Goal: Task Accomplishment & Management: Complete application form

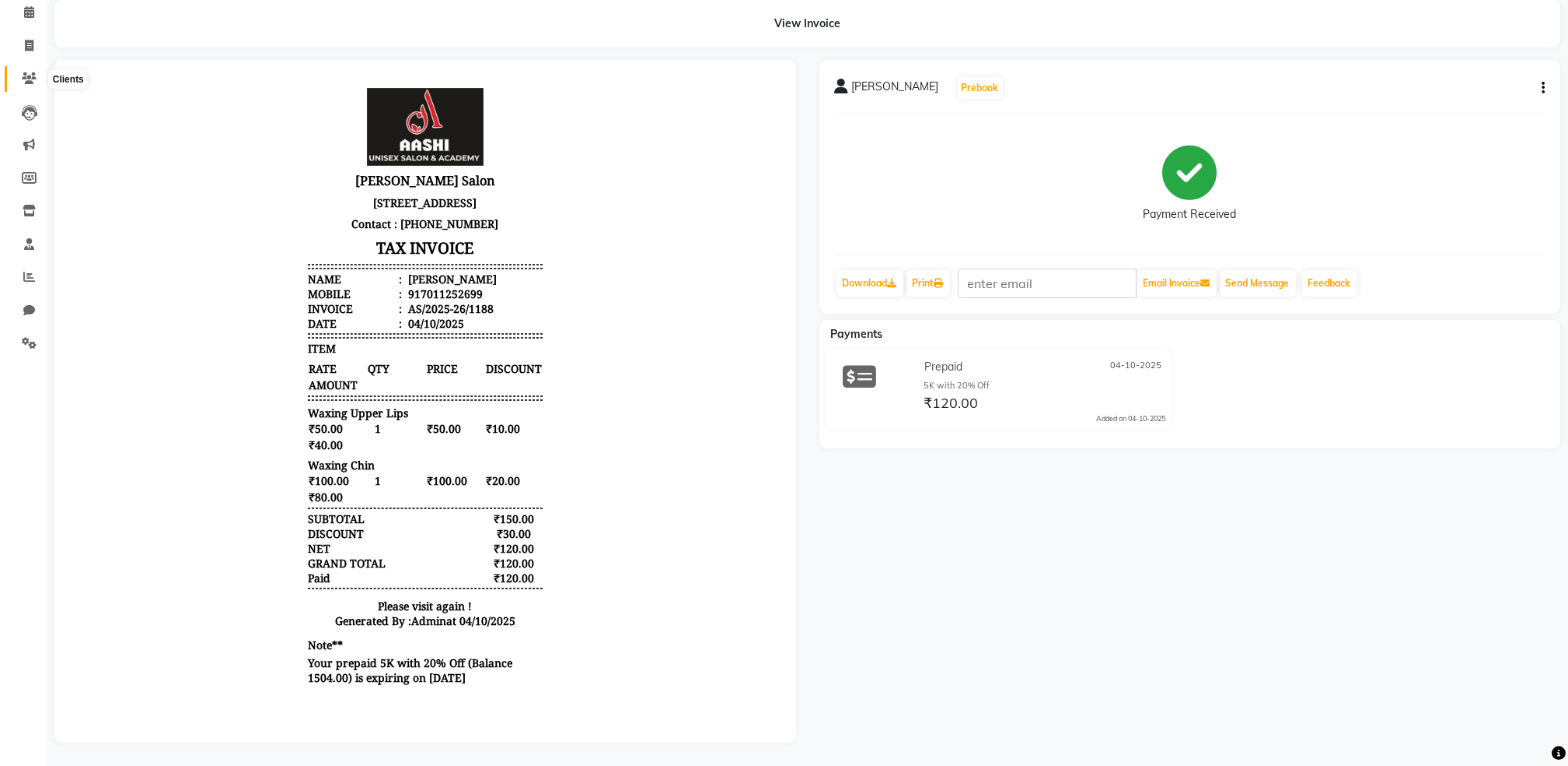
click at [21, 72] on icon at bounding box center [28, 78] width 15 height 12
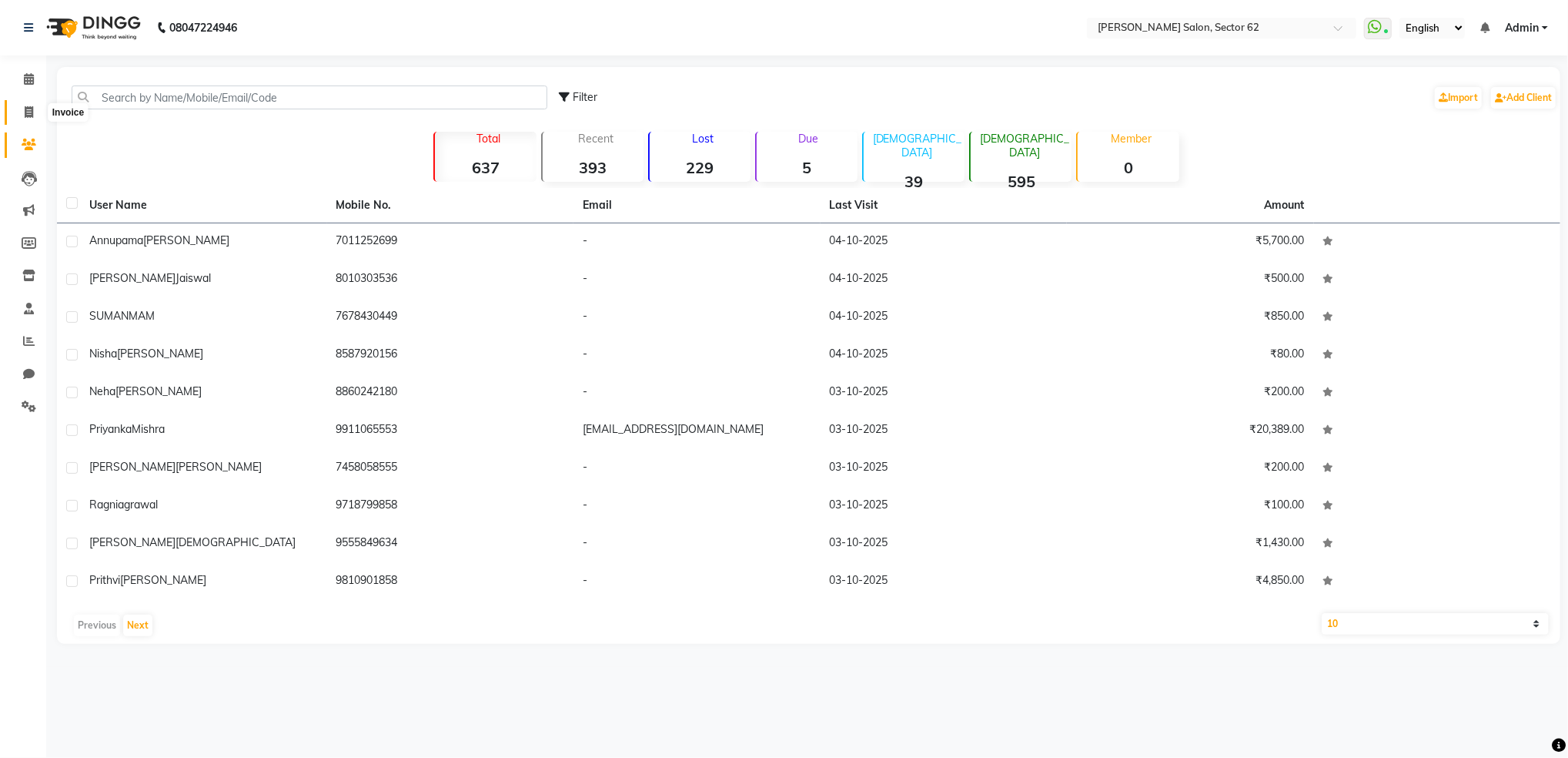
click at [26, 113] on icon at bounding box center [29, 112] width 9 height 12
select select "service"
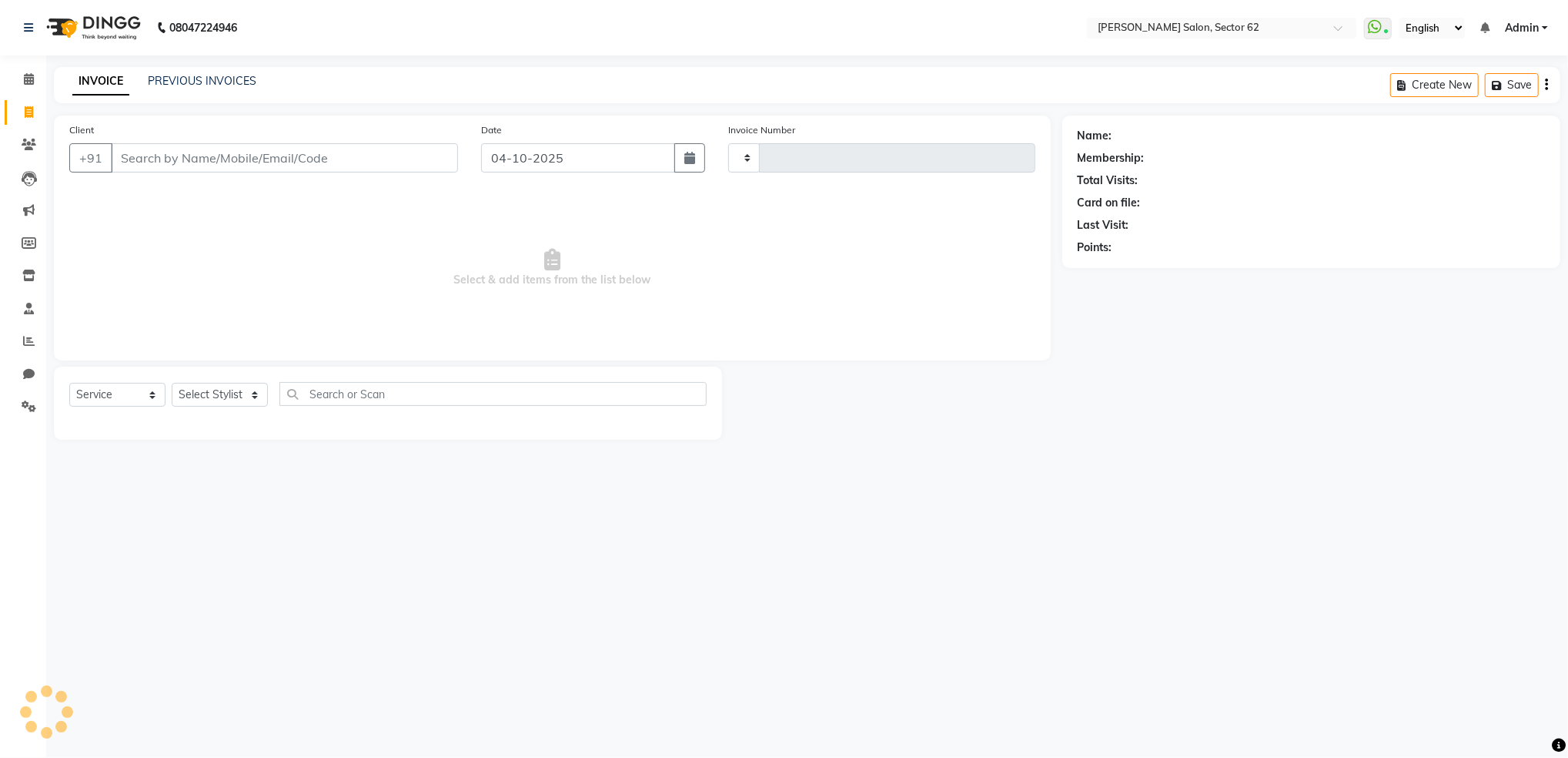
type input "1189"
select select "8124"
select select "82265"
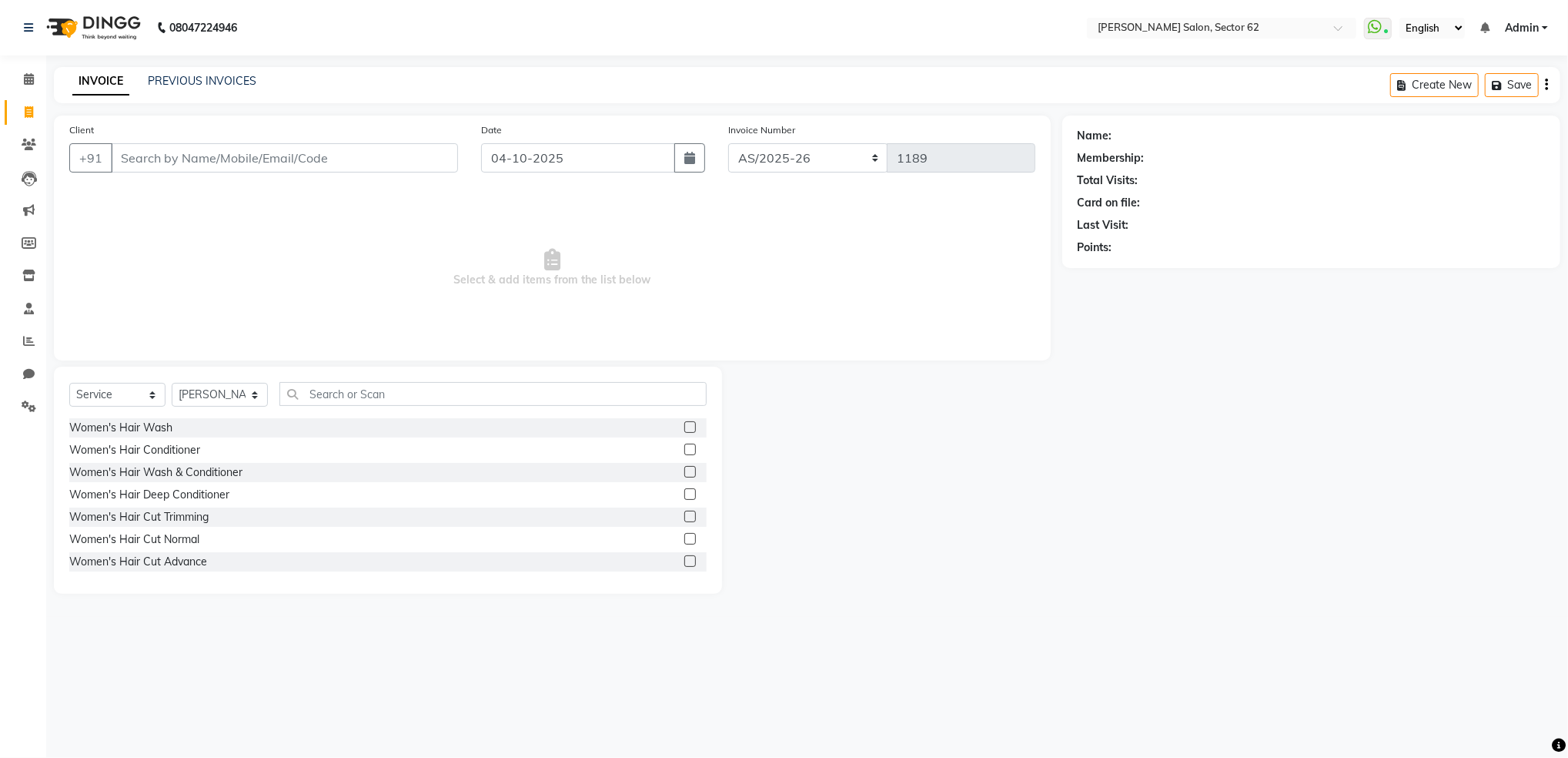
click at [302, 160] on input "Client" at bounding box center [284, 158] width 347 height 29
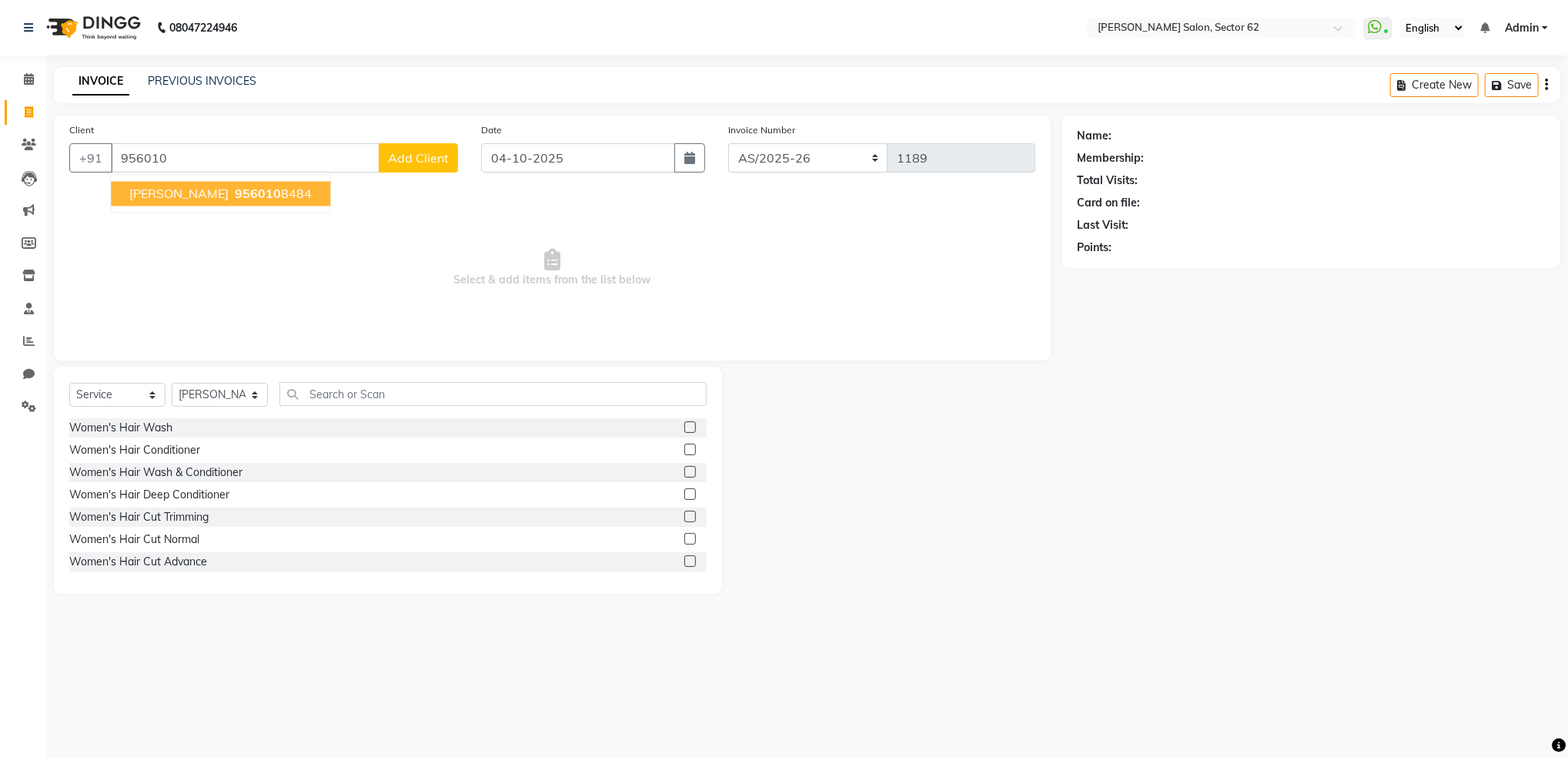
click at [235, 196] on span "956010" at bounding box center [258, 194] width 46 height 15
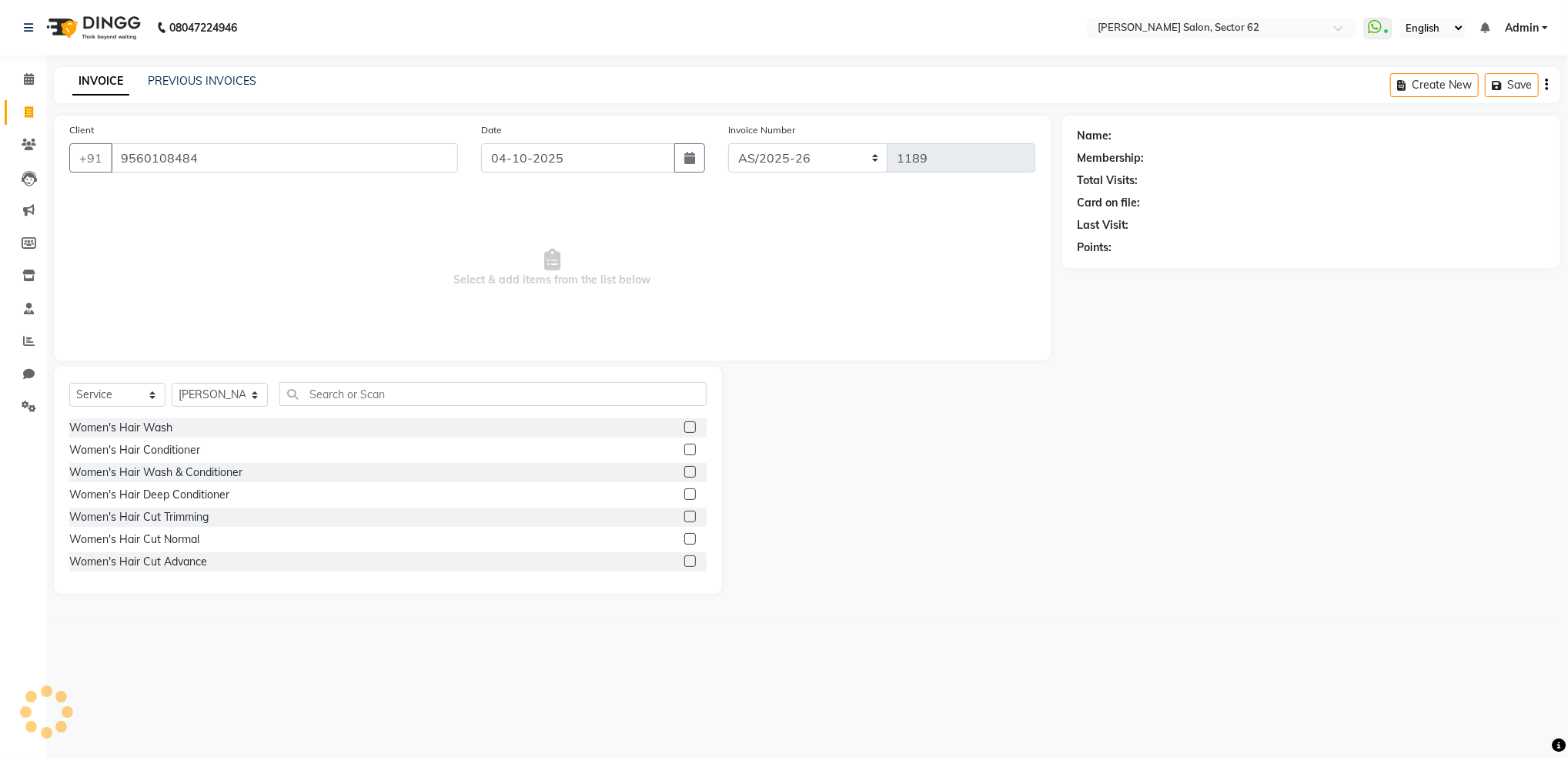
type input "9560108484"
click at [217, 392] on select "Select Stylist [PERSON_NAME] Noorshekh [PERSON_NAME] Owner Priya" at bounding box center [219, 394] width 96 height 24
select select "75654"
click at [171, 384] on select "Select Stylist [PERSON_NAME] Noorshekh [PERSON_NAME] Owner Priya" at bounding box center [219, 394] width 96 height 24
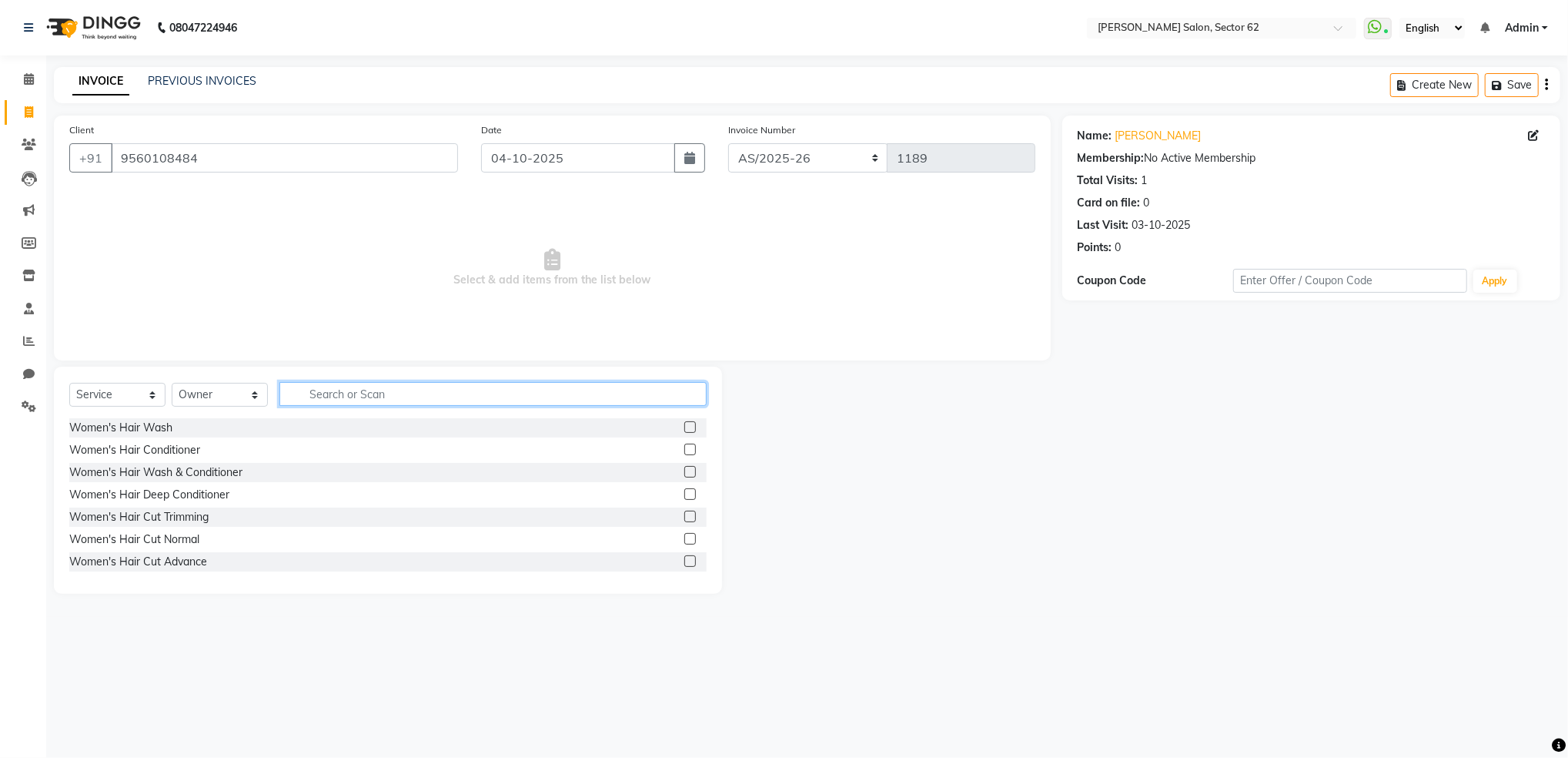
click at [444, 392] on input "text" at bounding box center [493, 393] width 427 height 24
type input "nail"
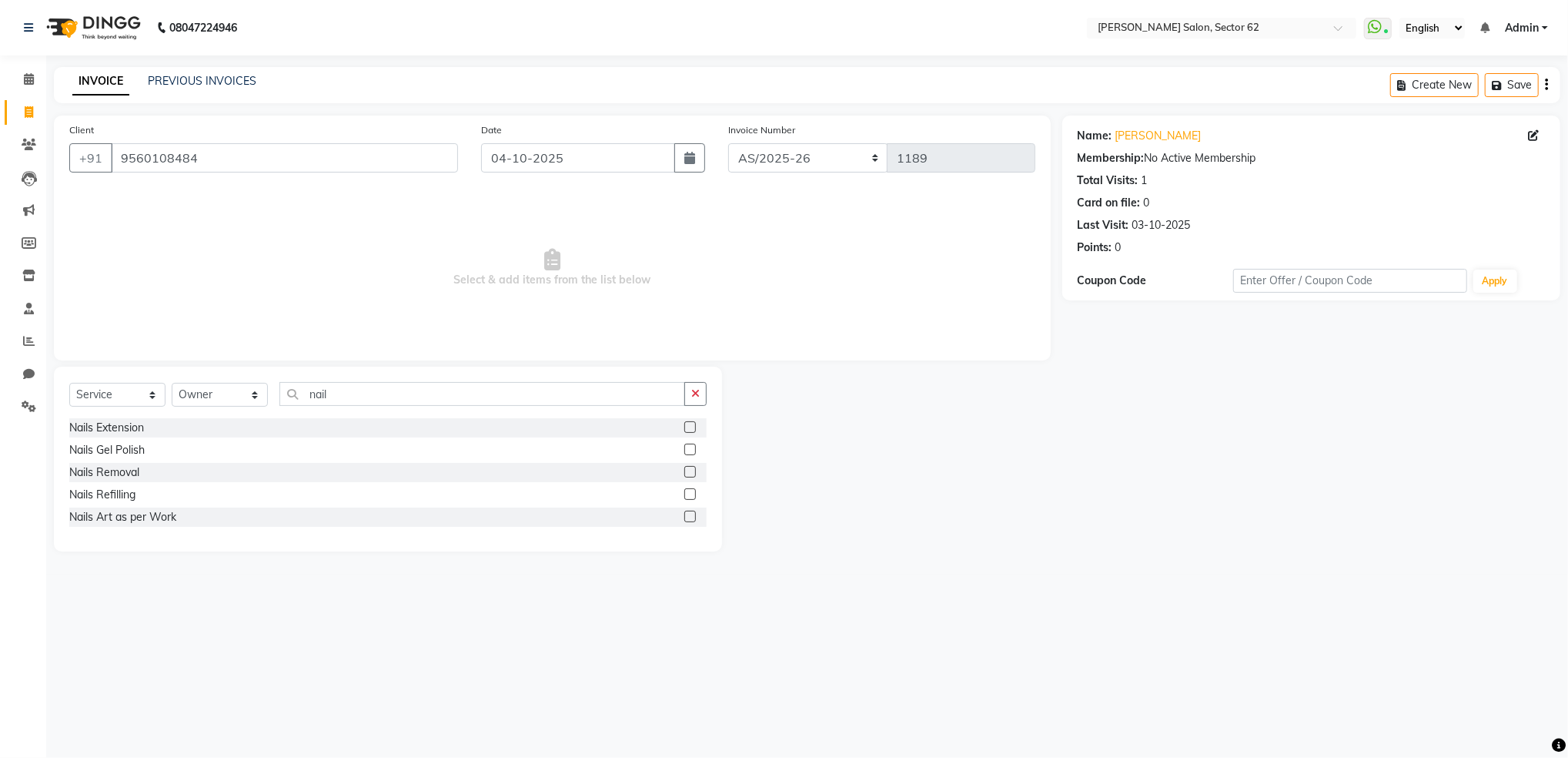
click at [693, 449] on label at bounding box center [690, 449] width 12 height 12
click at [693, 449] on input "checkbox" at bounding box center [689, 450] width 10 height 10
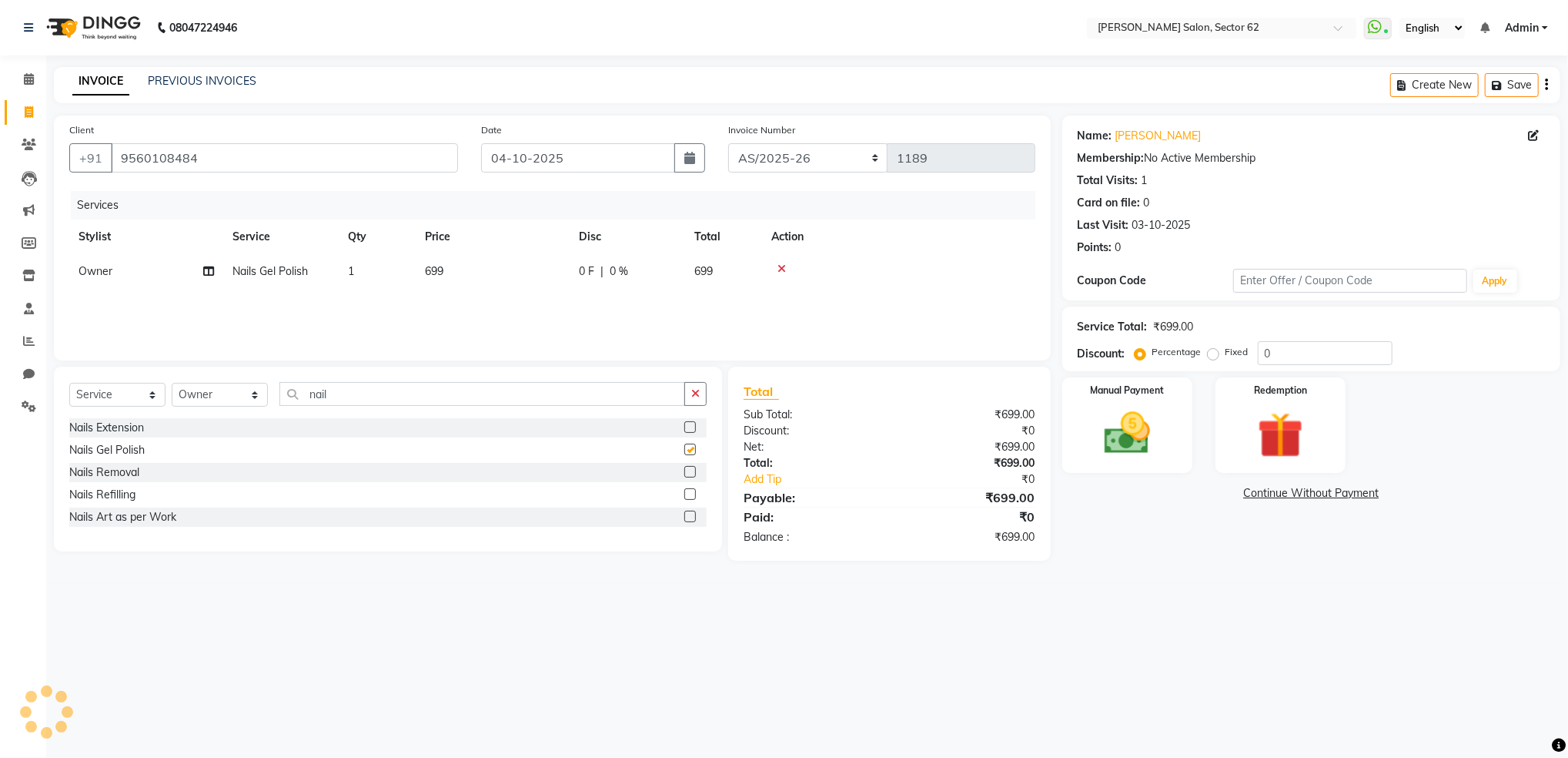
checkbox input "false"
click at [437, 273] on span "699" at bounding box center [434, 271] width 18 height 13
select select "75654"
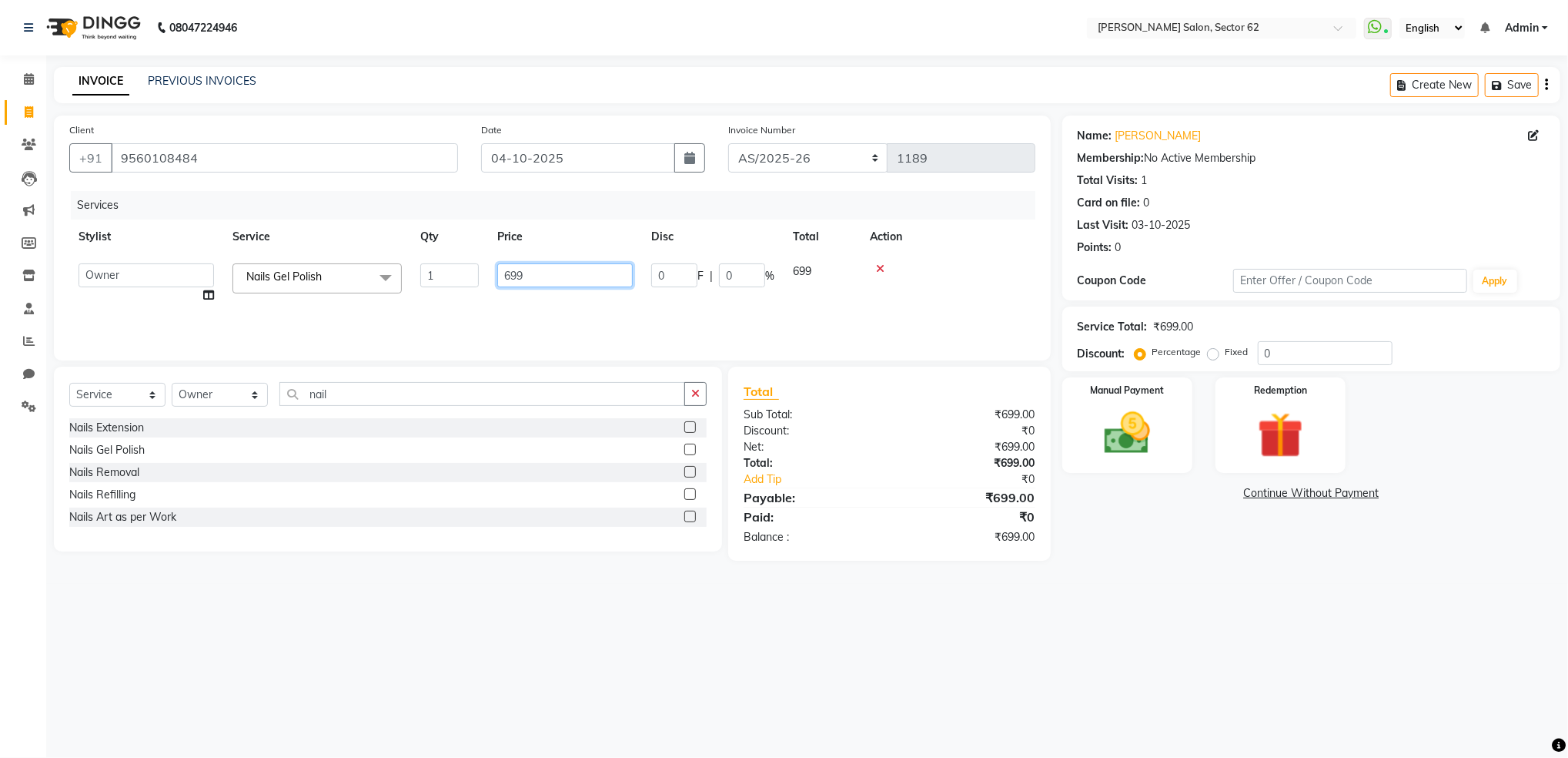
click at [565, 277] on input "699" at bounding box center [565, 275] width 136 height 24
type input "6"
type input "100"
click at [565, 306] on div "Services Stylist Service Qty Price Disc Total Action Owner Nails Gel Polish 1 1…" at bounding box center [552, 267] width 966 height 154
click at [1134, 388] on label "Manual Payment" at bounding box center [1127, 389] width 77 height 14
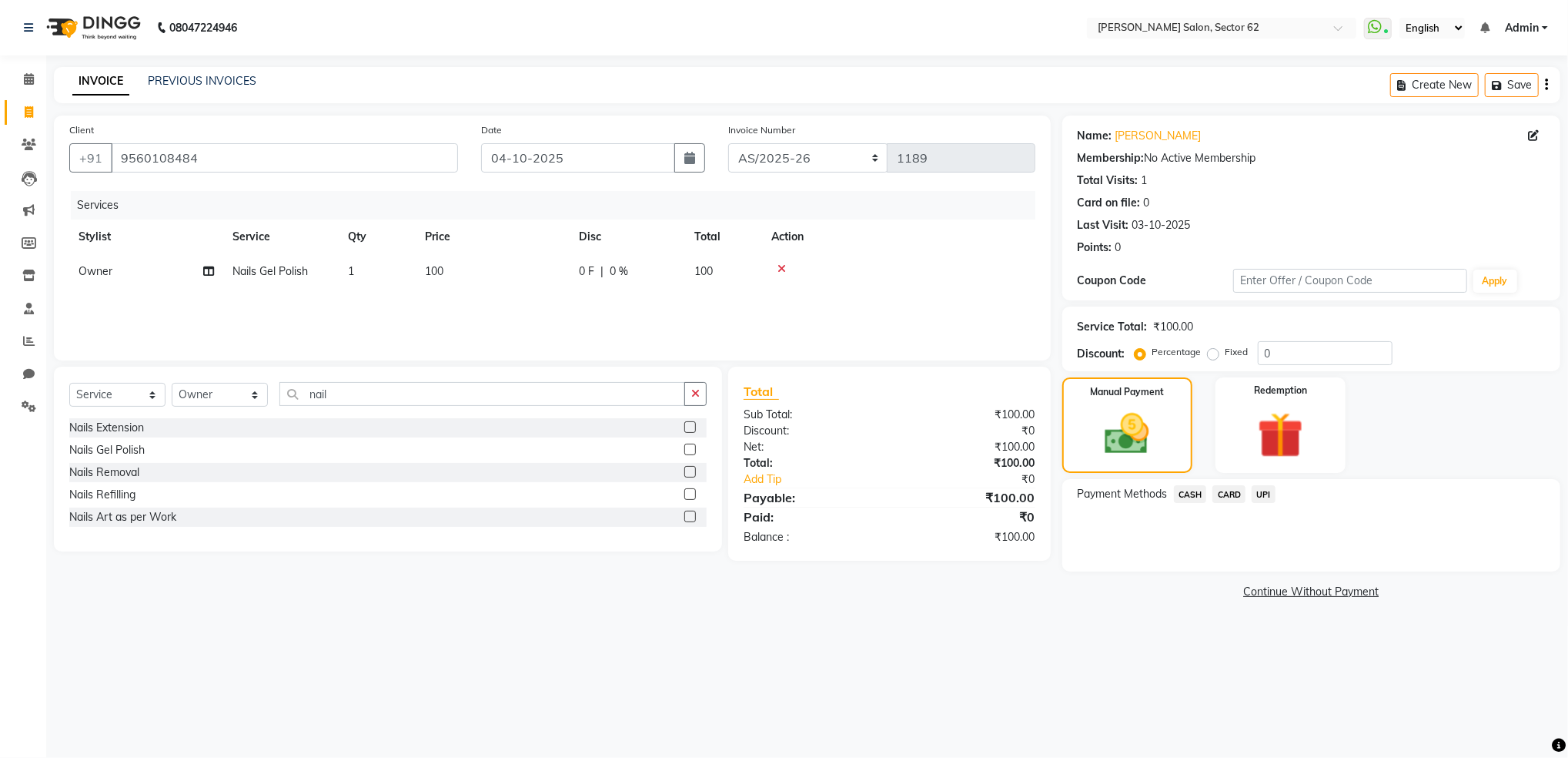
click at [1190, 499] on span "CASH" at bounding box center [1190, 493] width 33 height 17
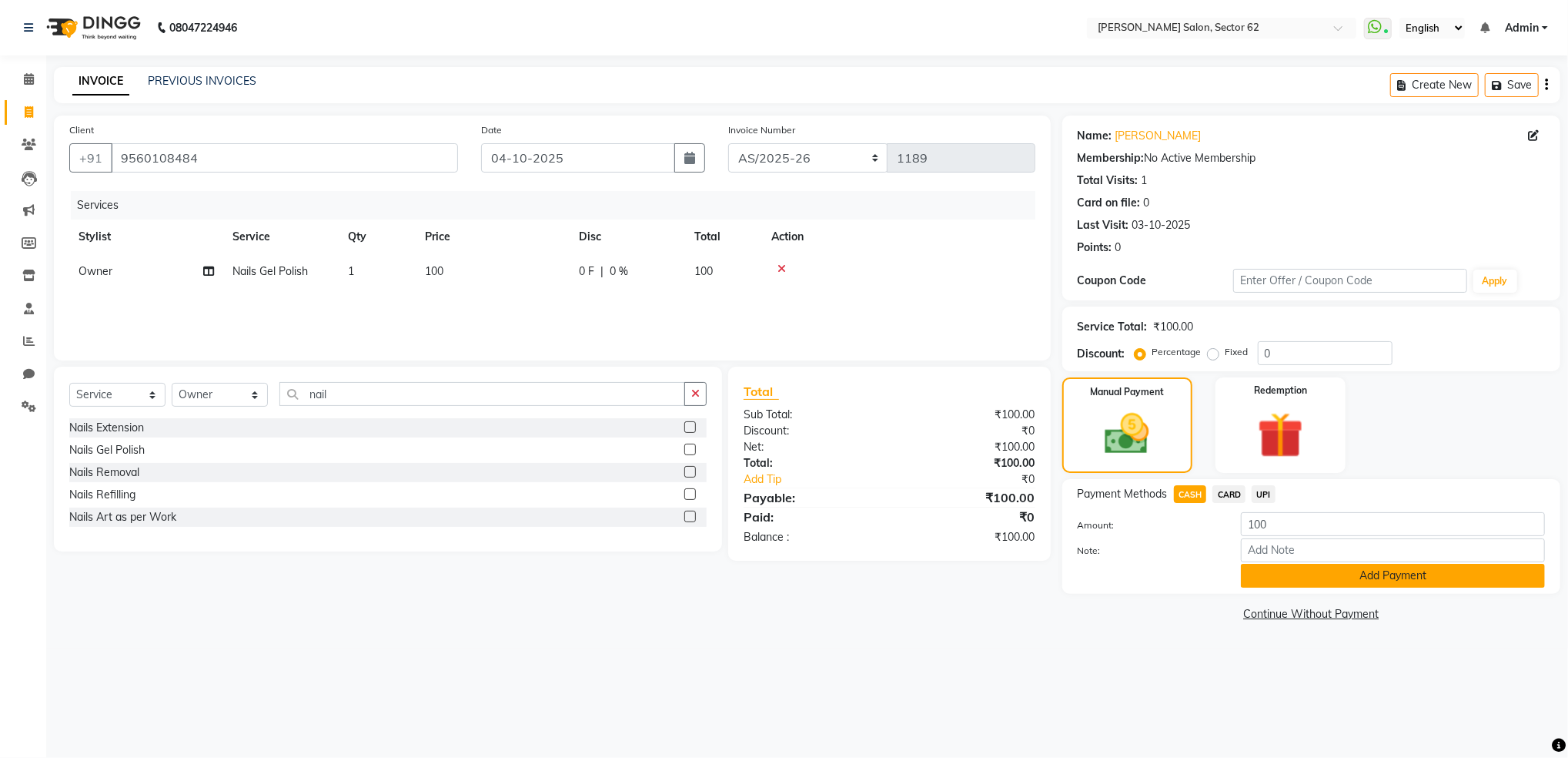
click at [1295, 578] on button "Add Payment" at bounding box center [1393, 575] width 304 height 24
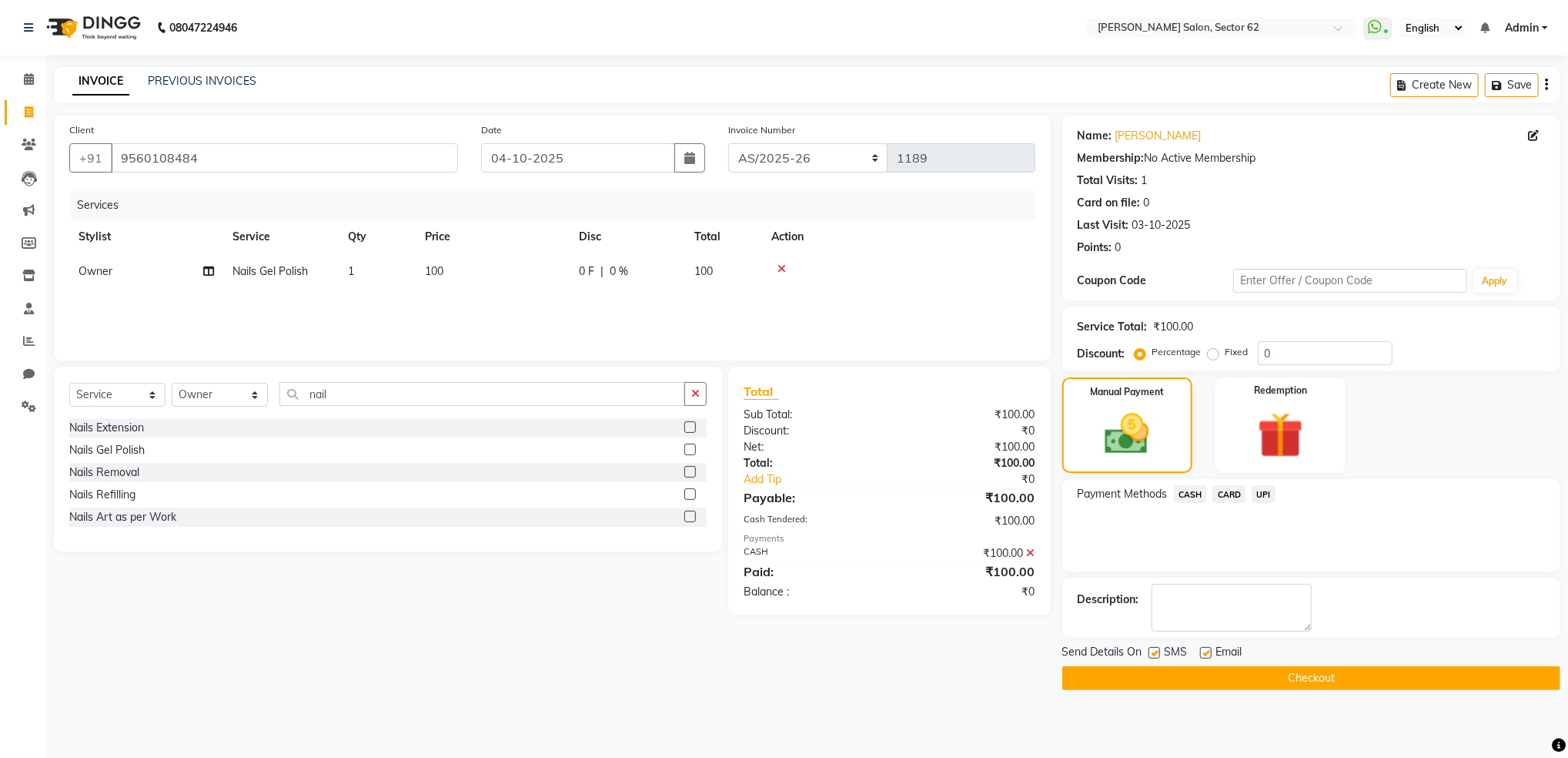
click at [1300, 676] on button "Checkout" at bounding box center [1311, 677] width 498 height 24
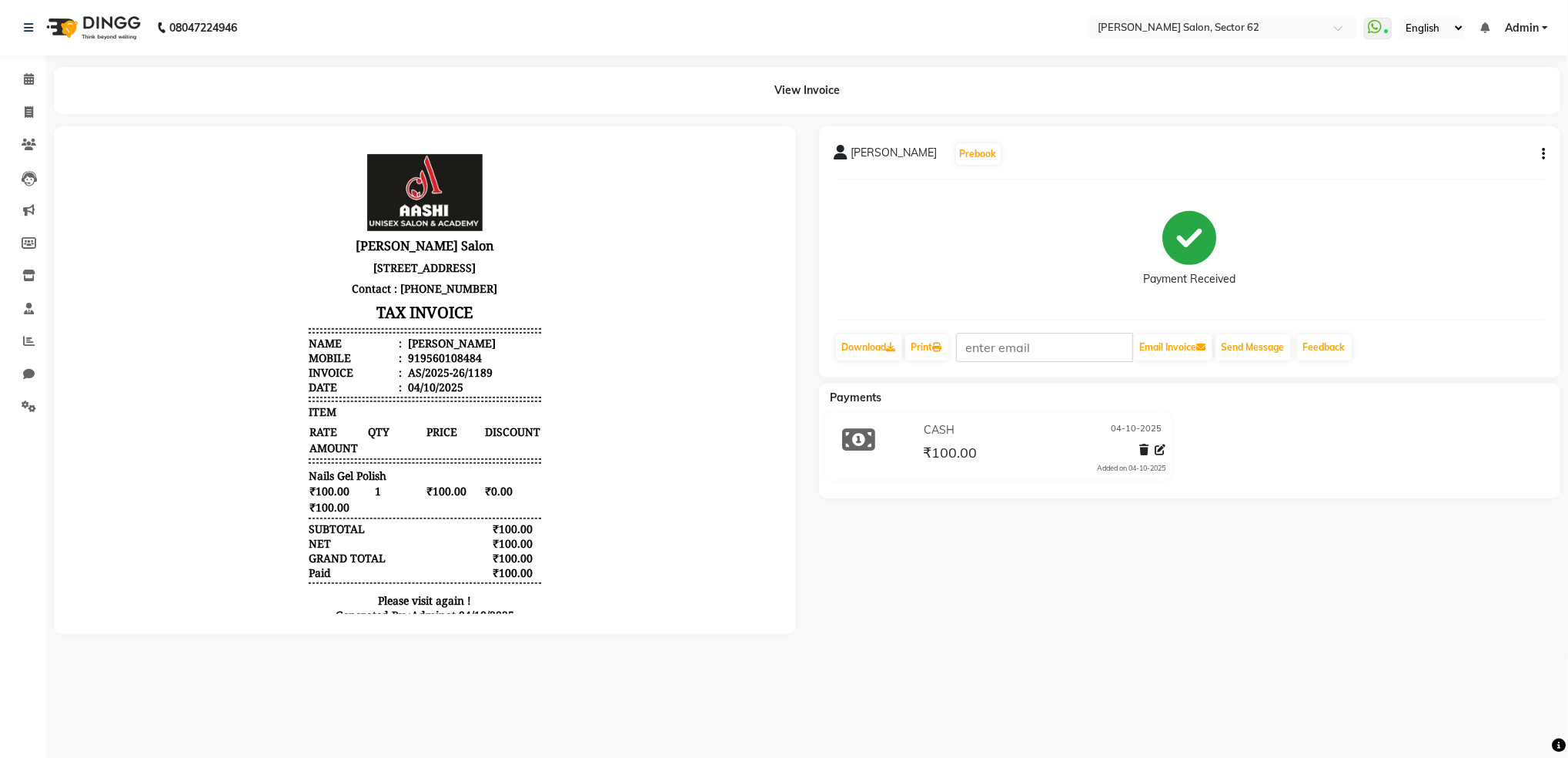
select select "service"
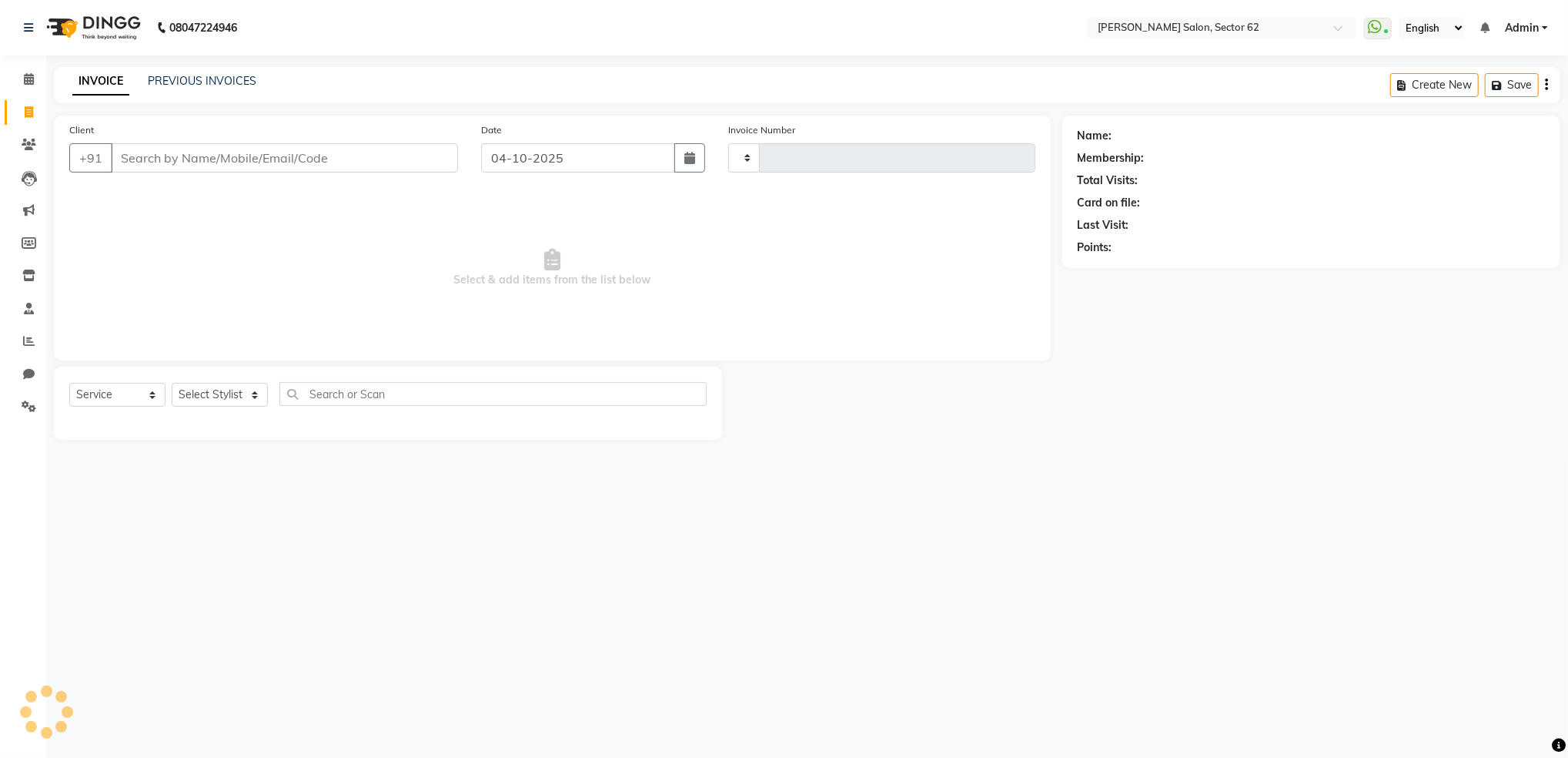
type input "1190"
select select "8124"
select select "82265"
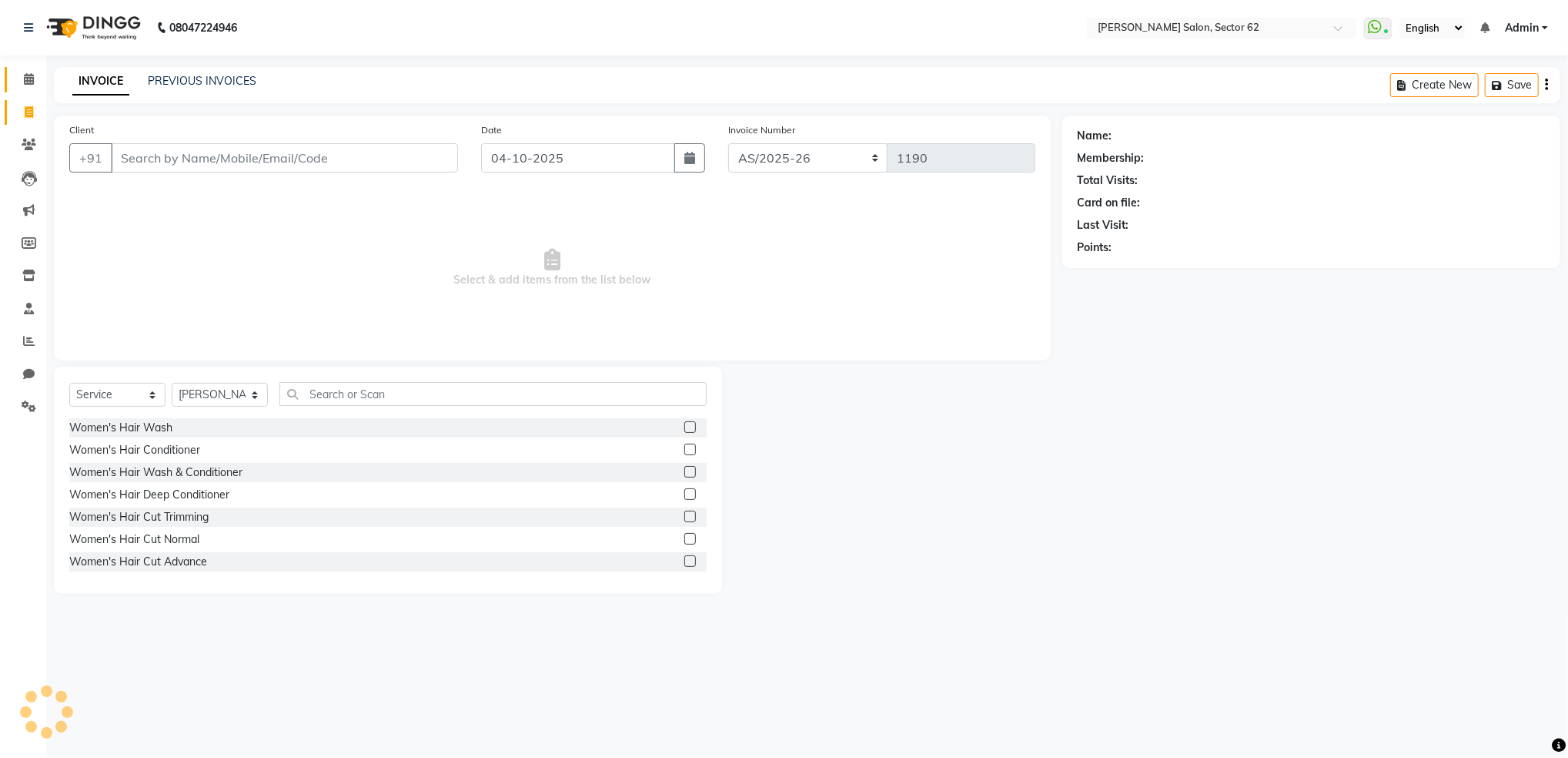
click at [26, 69] on link "Calendar" at bounding box center [23, 80] width 37 height 25
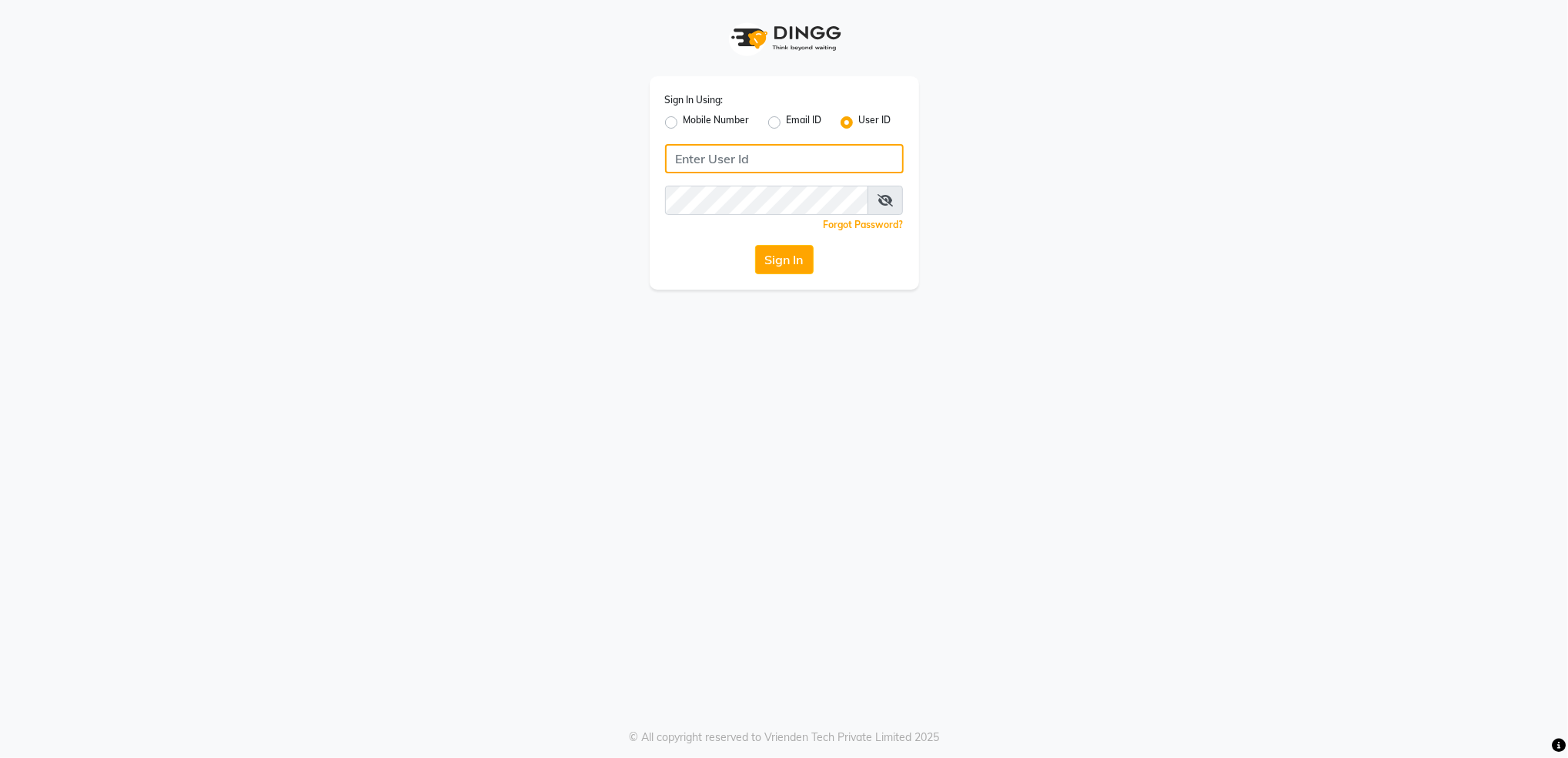
type input "aashisalon"
click at [766, 263] on button "Sign In" at bounding box center [784, 260] width 59 height 29
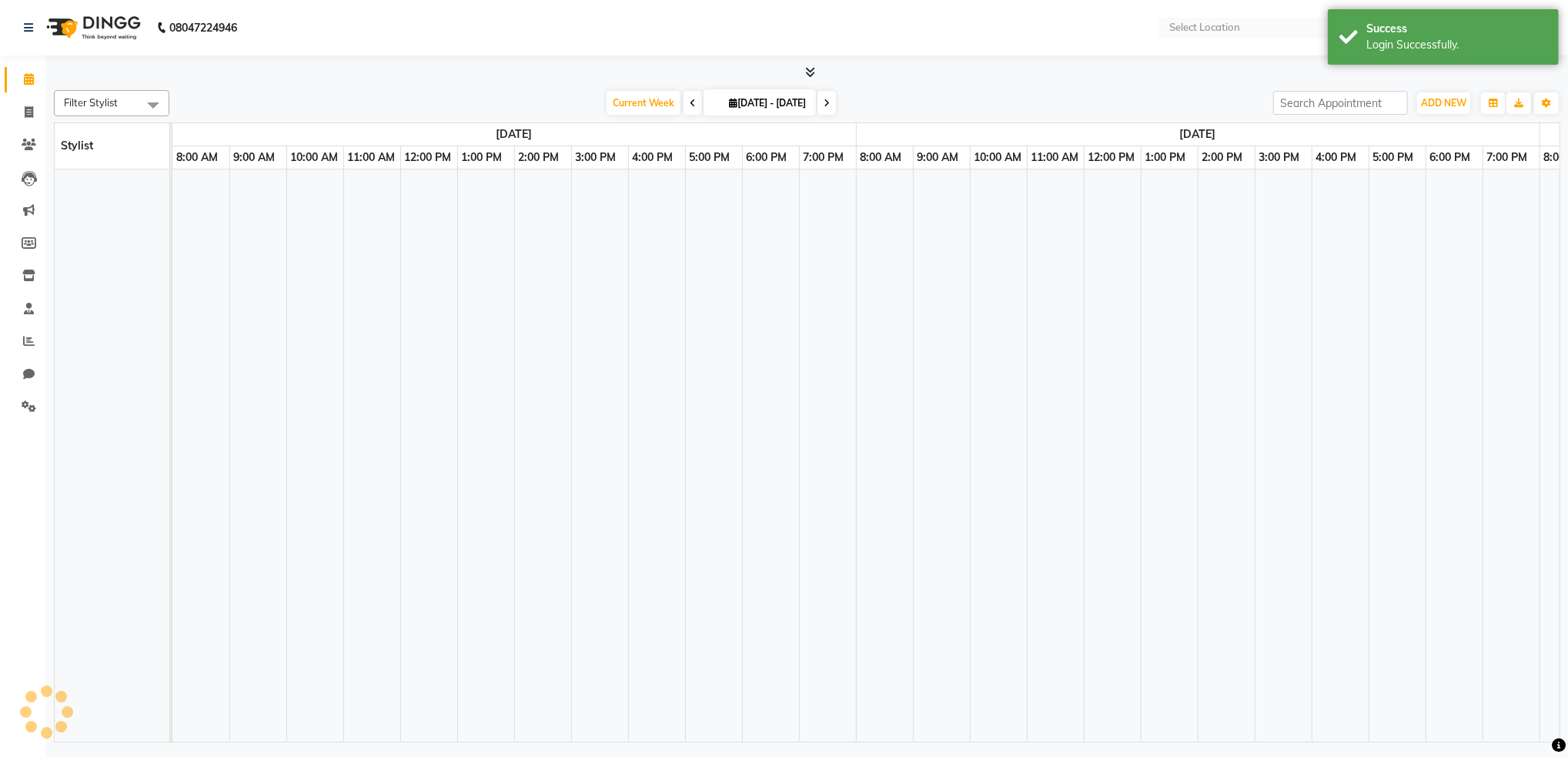
select select "en"
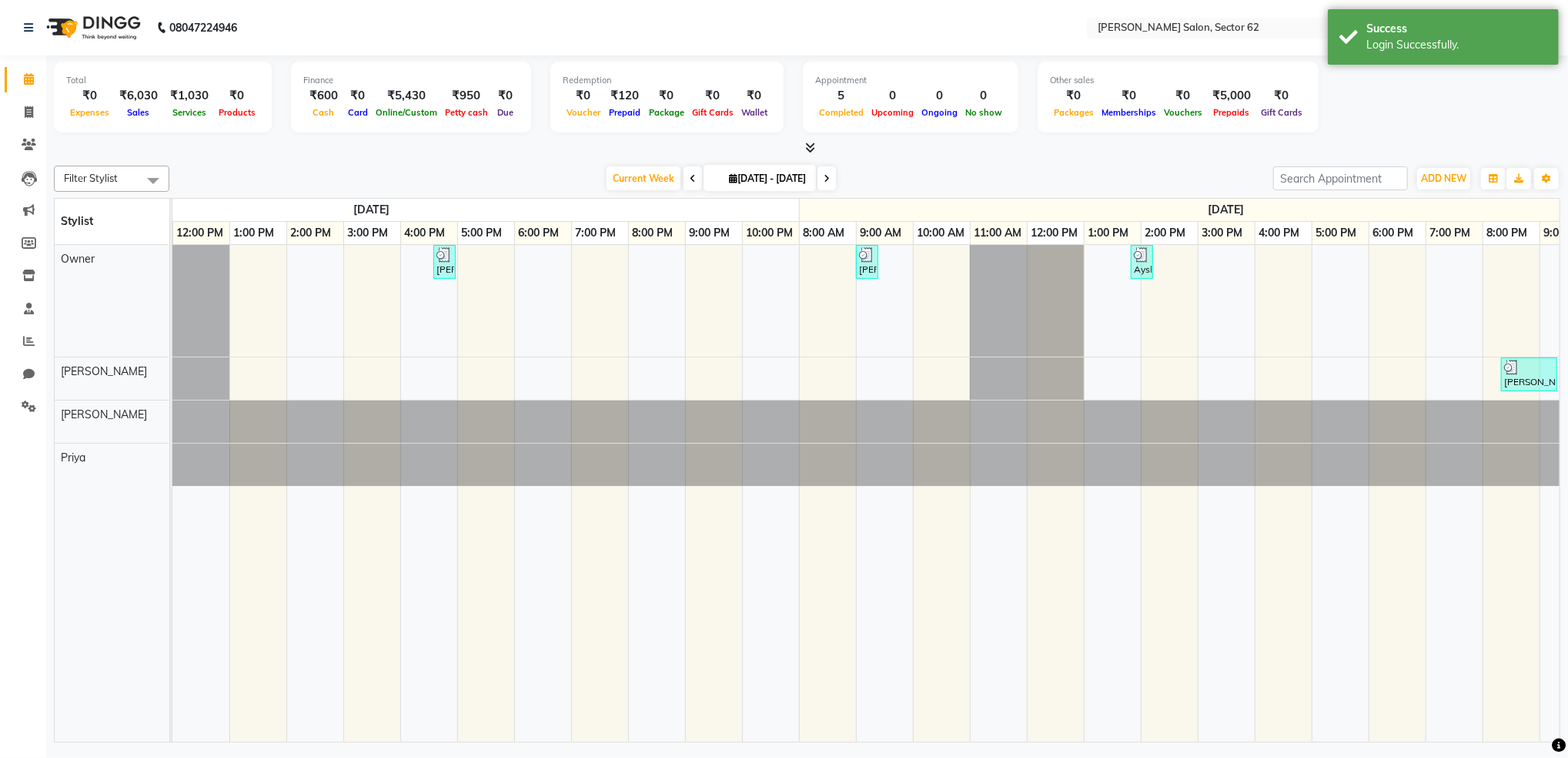
scroll to position [0, 228]
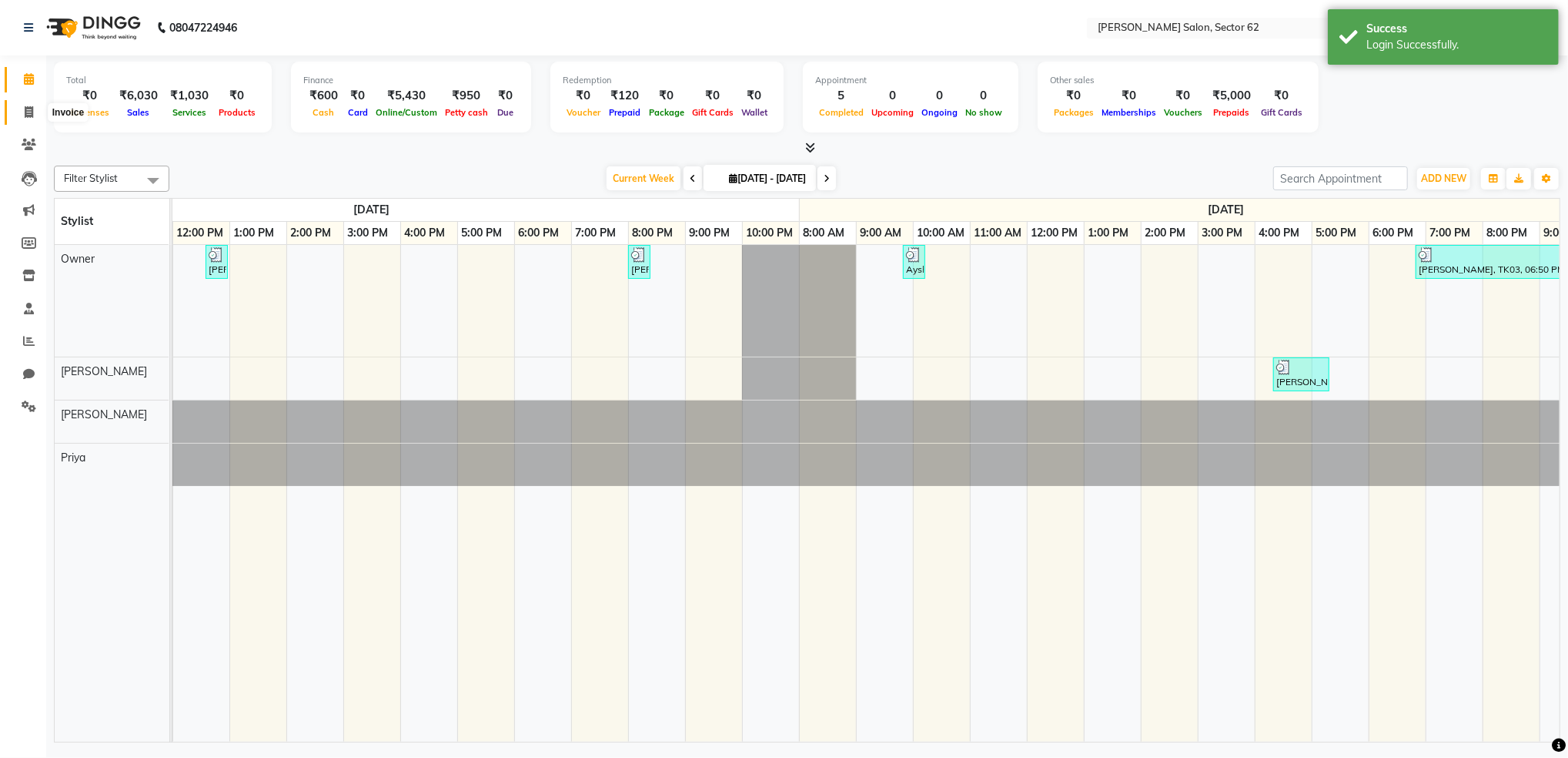
click at [33, 111] on span at bounding box center [29, 113] width 27 height 17
select select "service"
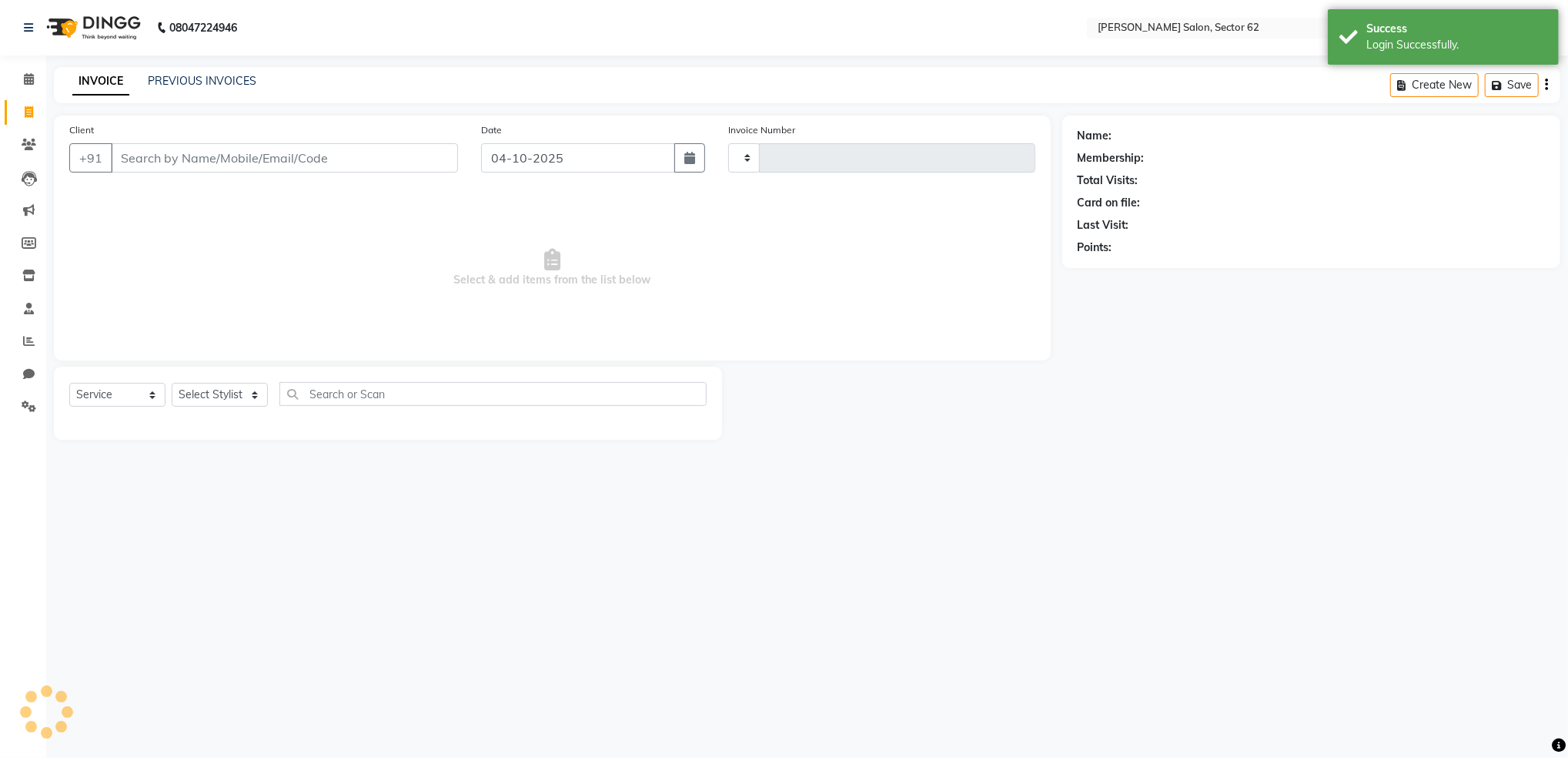
type input "1191"
select select "8124"
select select "82265"
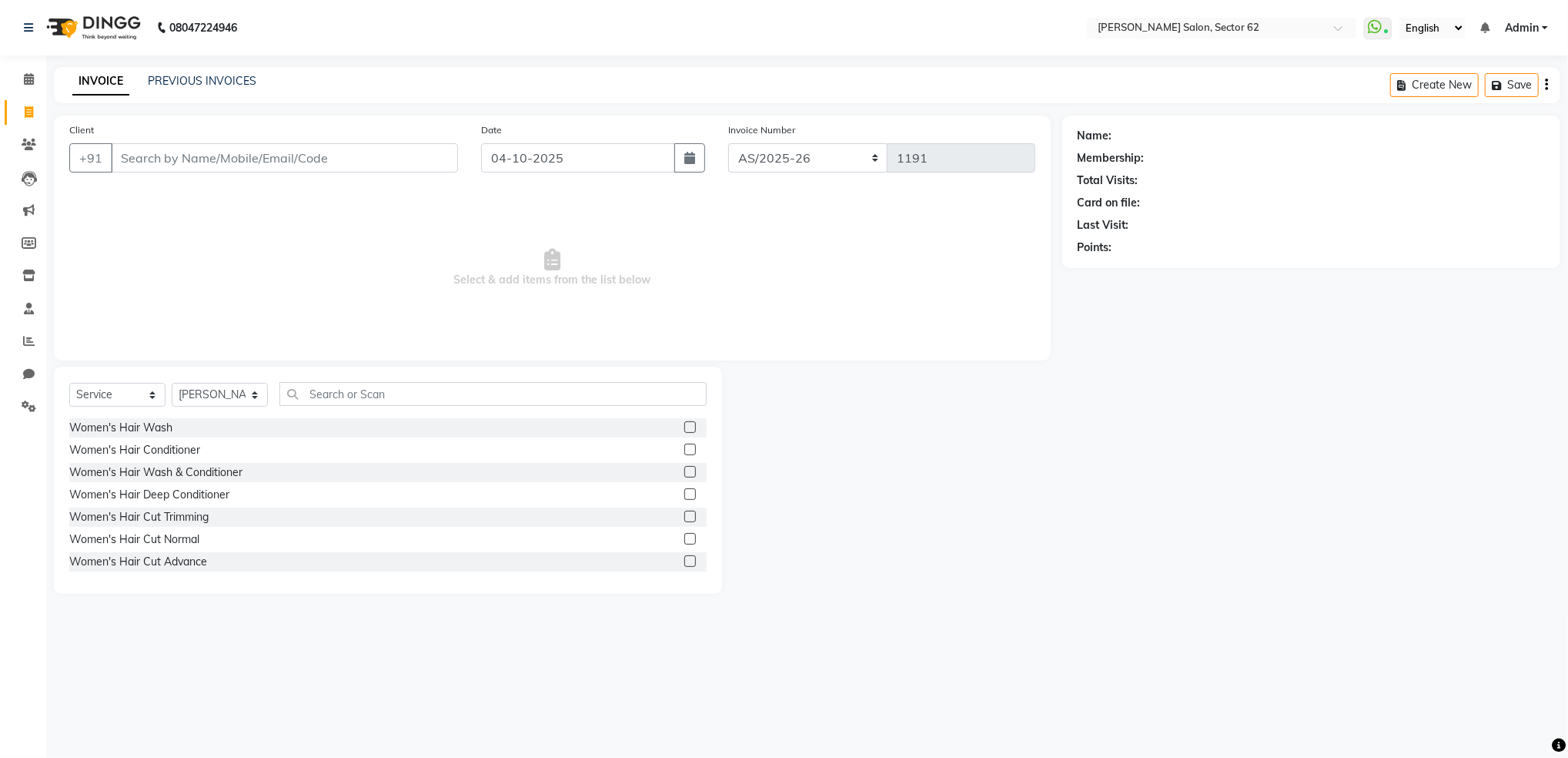
click at [363, 152] on input "Client" at bounding box center [284, 158] width 347 height 29
type input "9555974952"
click at [416, 152] on span "Add Client" at bounding box center [417, 158] width 61 height 15
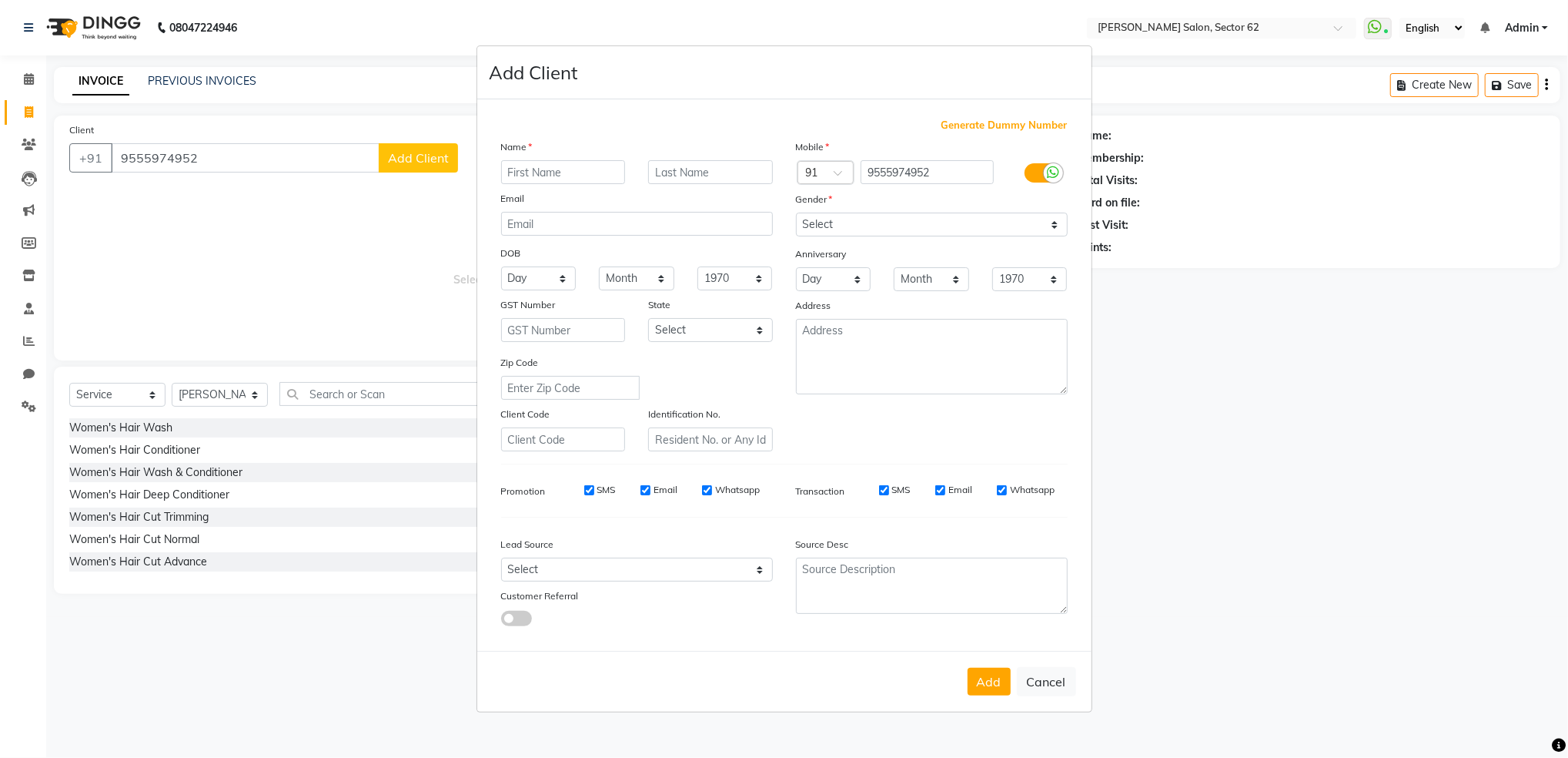
click at [584, 168] on input "text" at bounding box center [564, 171] width 125 height 24
type input "[PERSON_NAME]"
click at [713, 160] on input "text" at bounding box center [711, 171] width 125 height 24
type input "[PERSON_NAME]"
click at [843, 217] on select "Select [DEMOGRAPHIC_DATA] [DEMOGRAPHIC_DATA] Other Prefer Not To Say" at bounding box center [932, 224] width 272 height 24
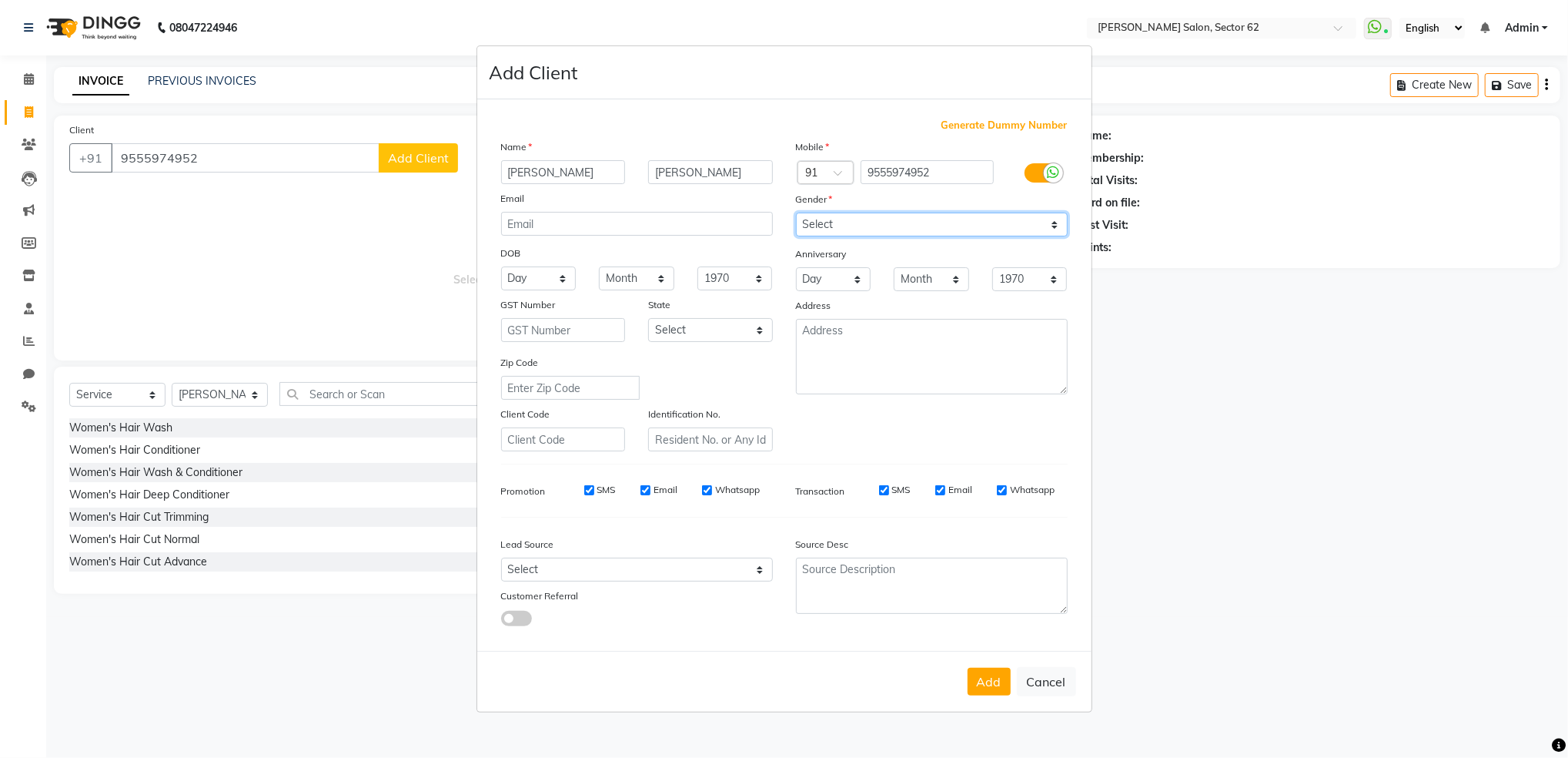
select select "[DEMOGRAPHIC_DATA]"
click at [797, 213] on select "Select [DEMOGRAPHIC_DATA] [DEMOGRAPHIC_DATA] Other Prefer Not To Say" at bounding box center [932, 224] width 272 height 24
click at [980, 690] on button "Add" at bounding box center [989, 681] width 43 height 28
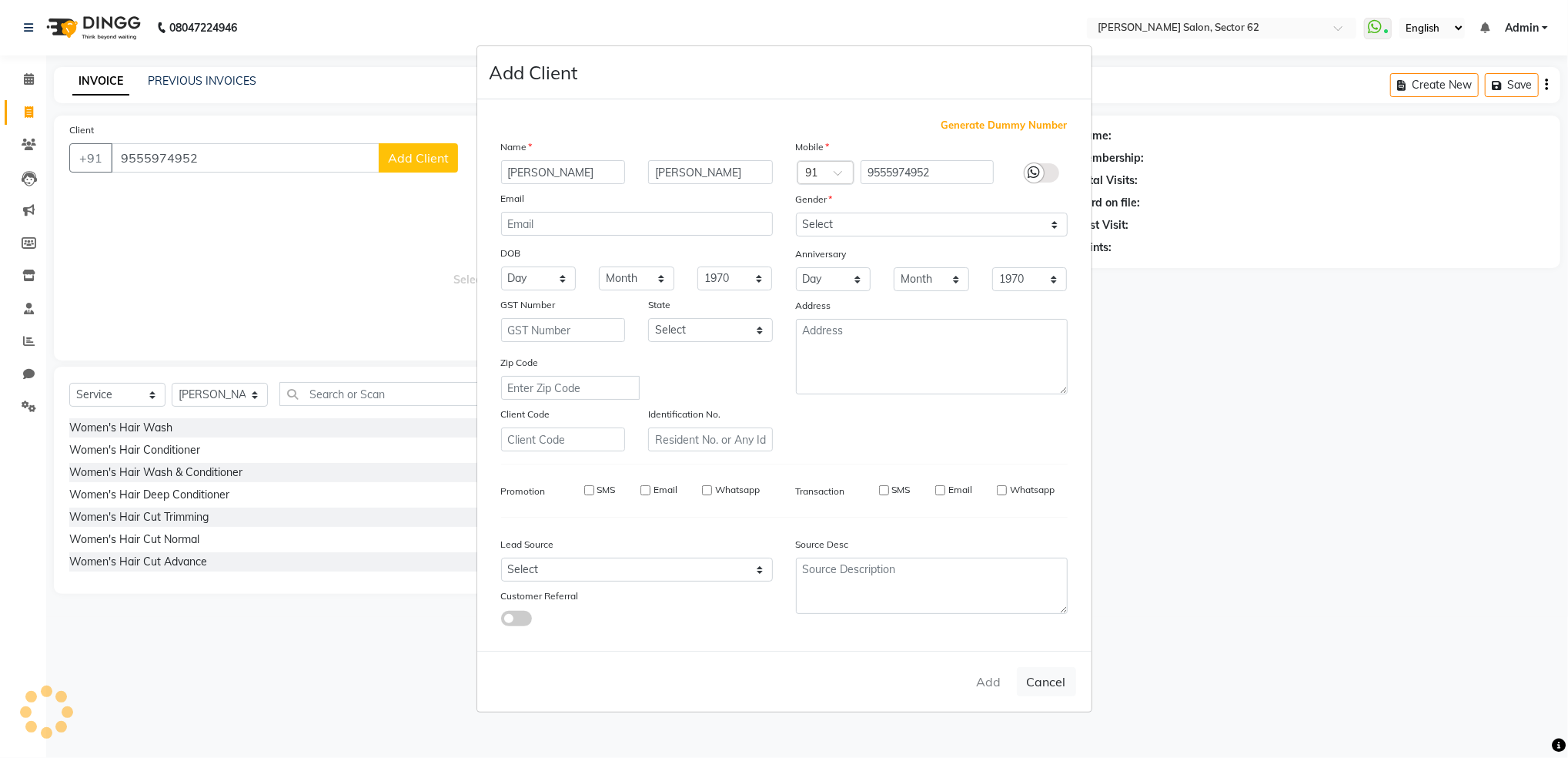
select select
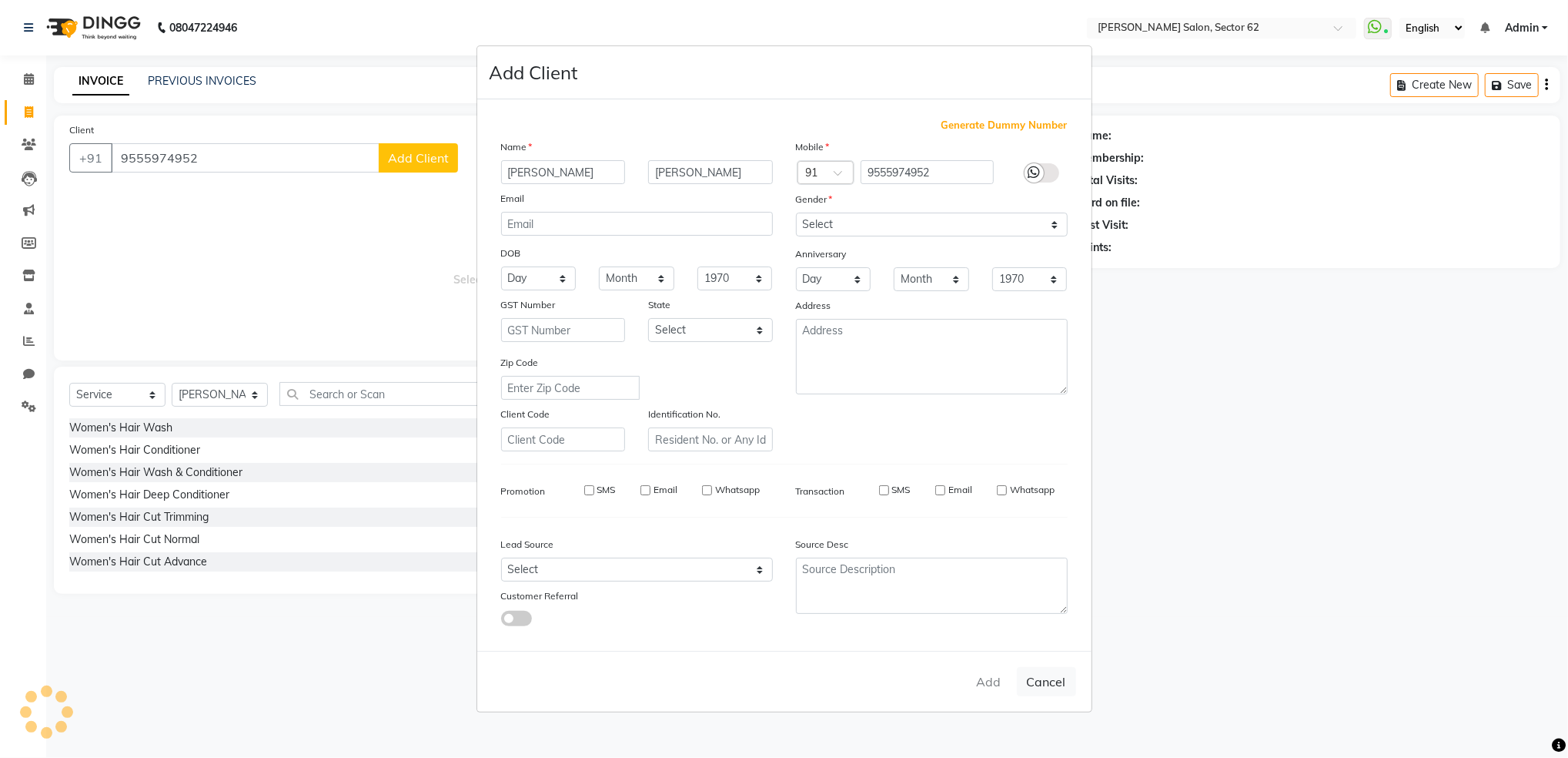
select select
checkbox input "false"
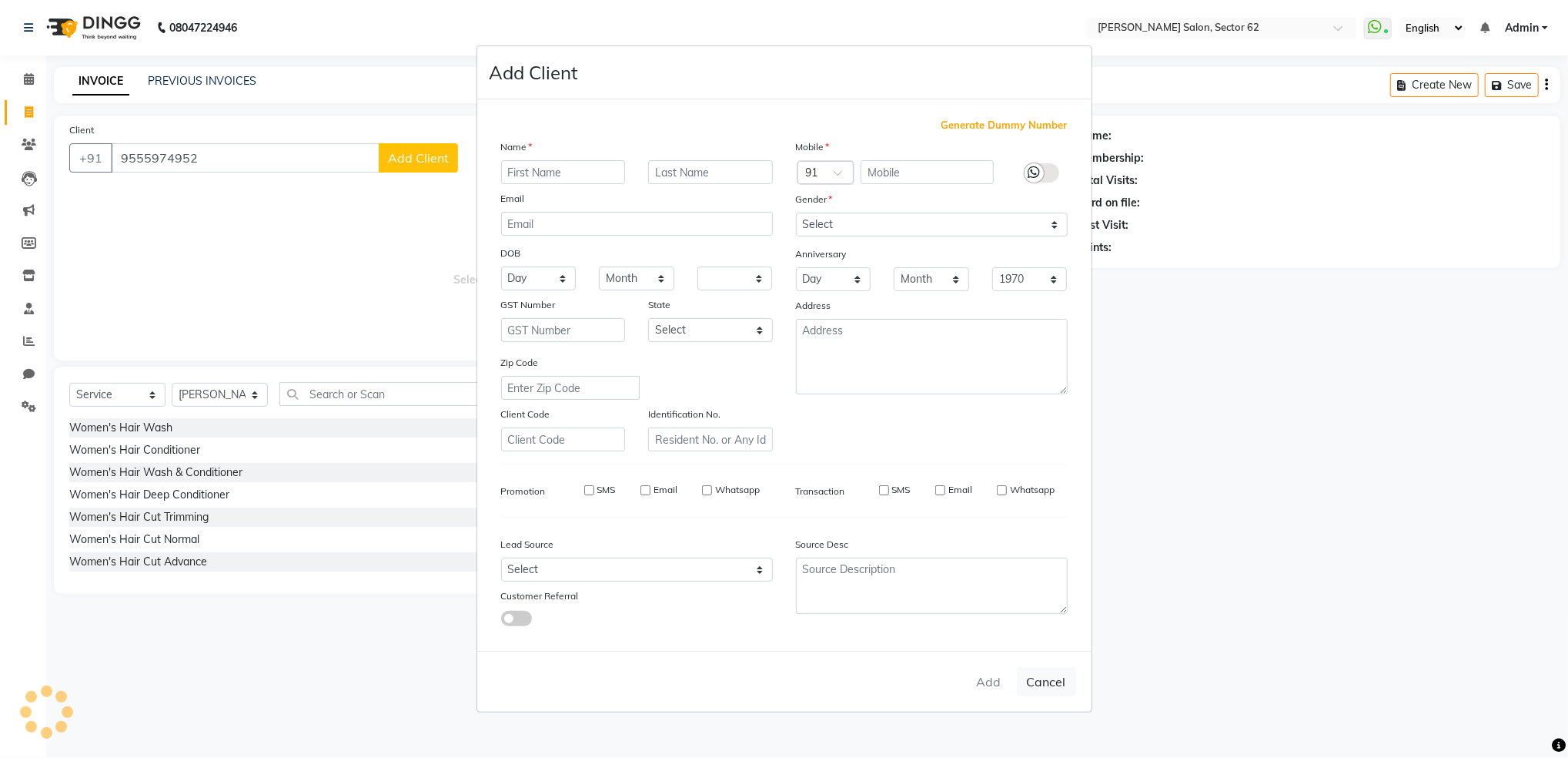
checkbox input "false"
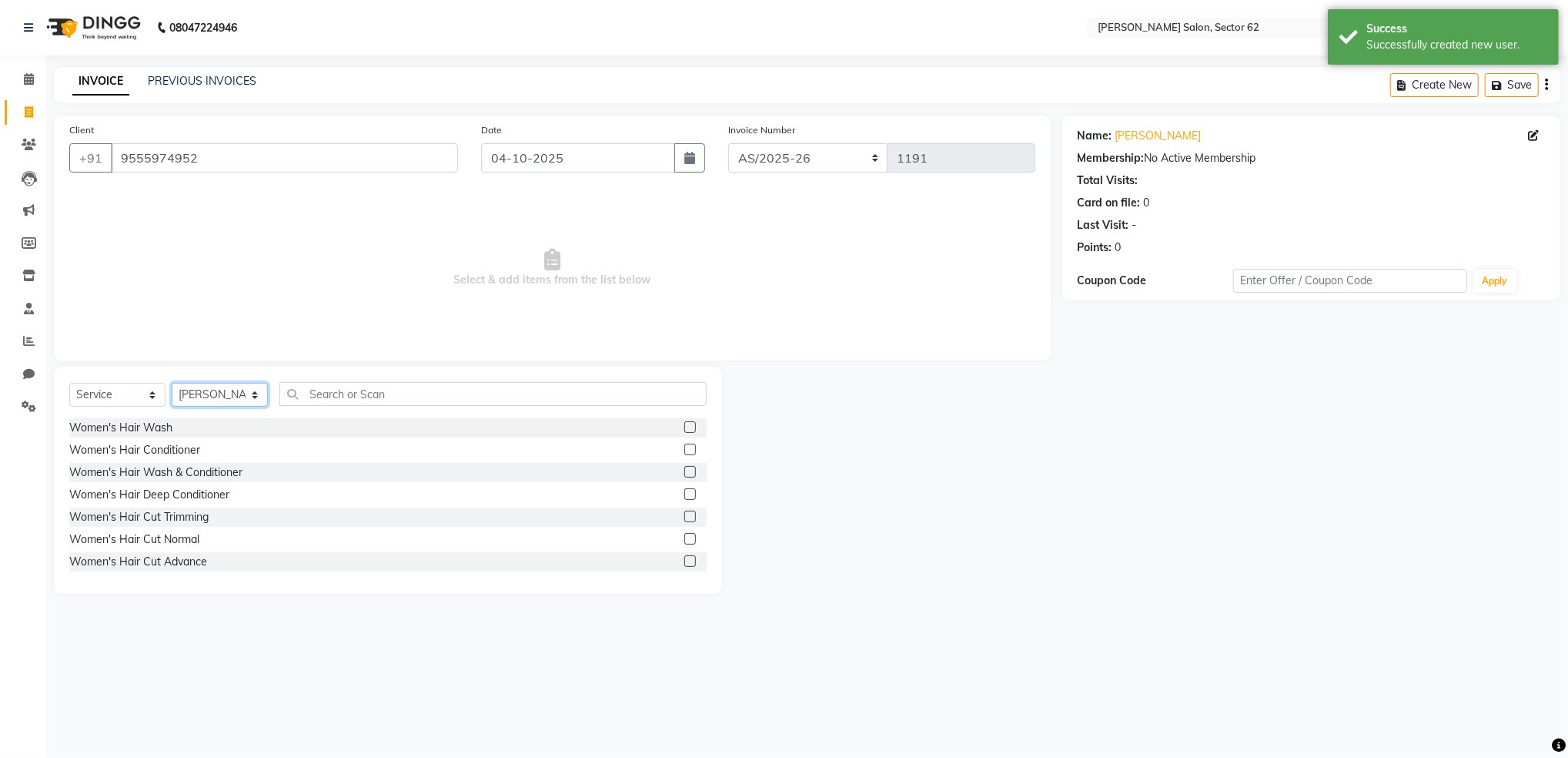
click at [223, 391] on select "Select Stylist [PERSON_NAME] Noorshekh [PERSON_NAME] Owner Priya" at bounding box center [219, 394] width 96 height 24
select select "93685"
click at [171, 384] on select "Select Stylist [PERSON_NAME] Noorshekh [PERSON_NAME] Owner Priya" at bounding box center [219, 394] width 96 height 24
click at [400, 398] on input "text" at bounding box center [493, 393] width 427 height 24
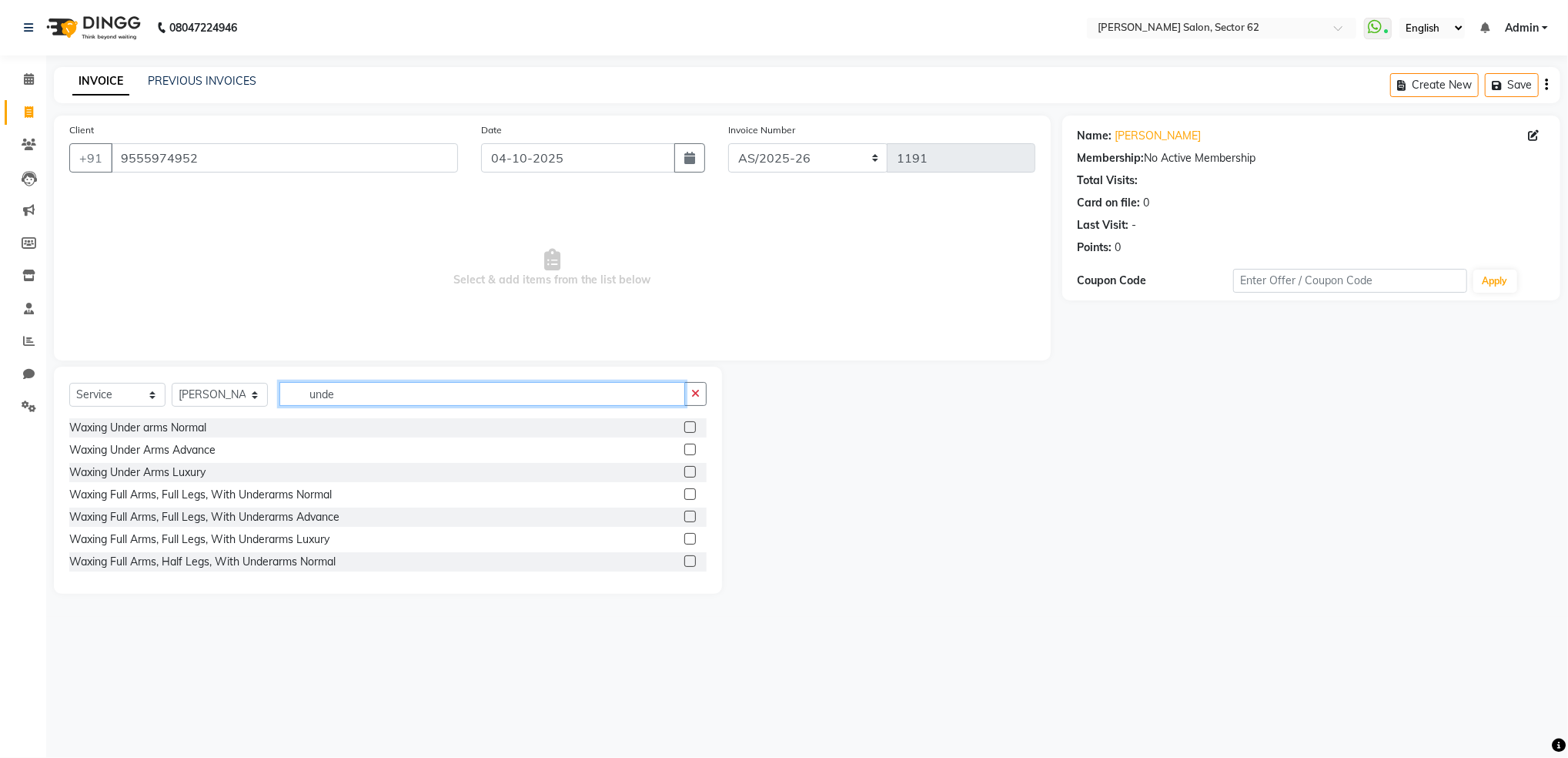
type input "unde"
click at [684, 431] on label at bounding box center [690, 427] width 12 height 12
click at [684, 431] on input "checkbox" at bounding box center [689, 427] width 10 height 10
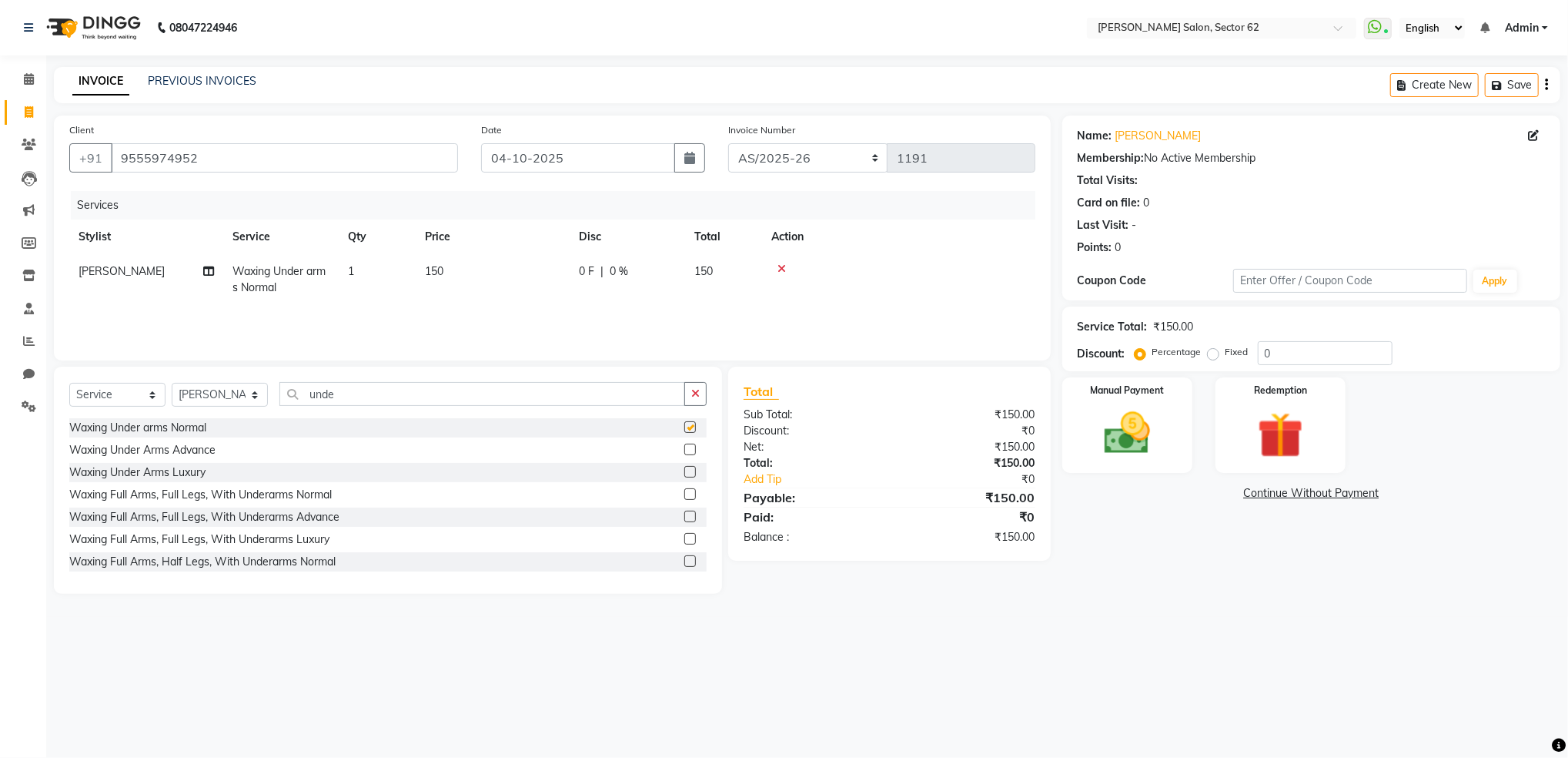
checkbox input "false"
click at [434, 271] on span "150" at bounding box center [434, 271] width 18 height 13
click at [535, 283] on input "150" at bounding box center [565, 275] width 136 height 24
type input "100"
click at [549, 302] on td "100" at bounding box center [493, 279] width 154 height 51
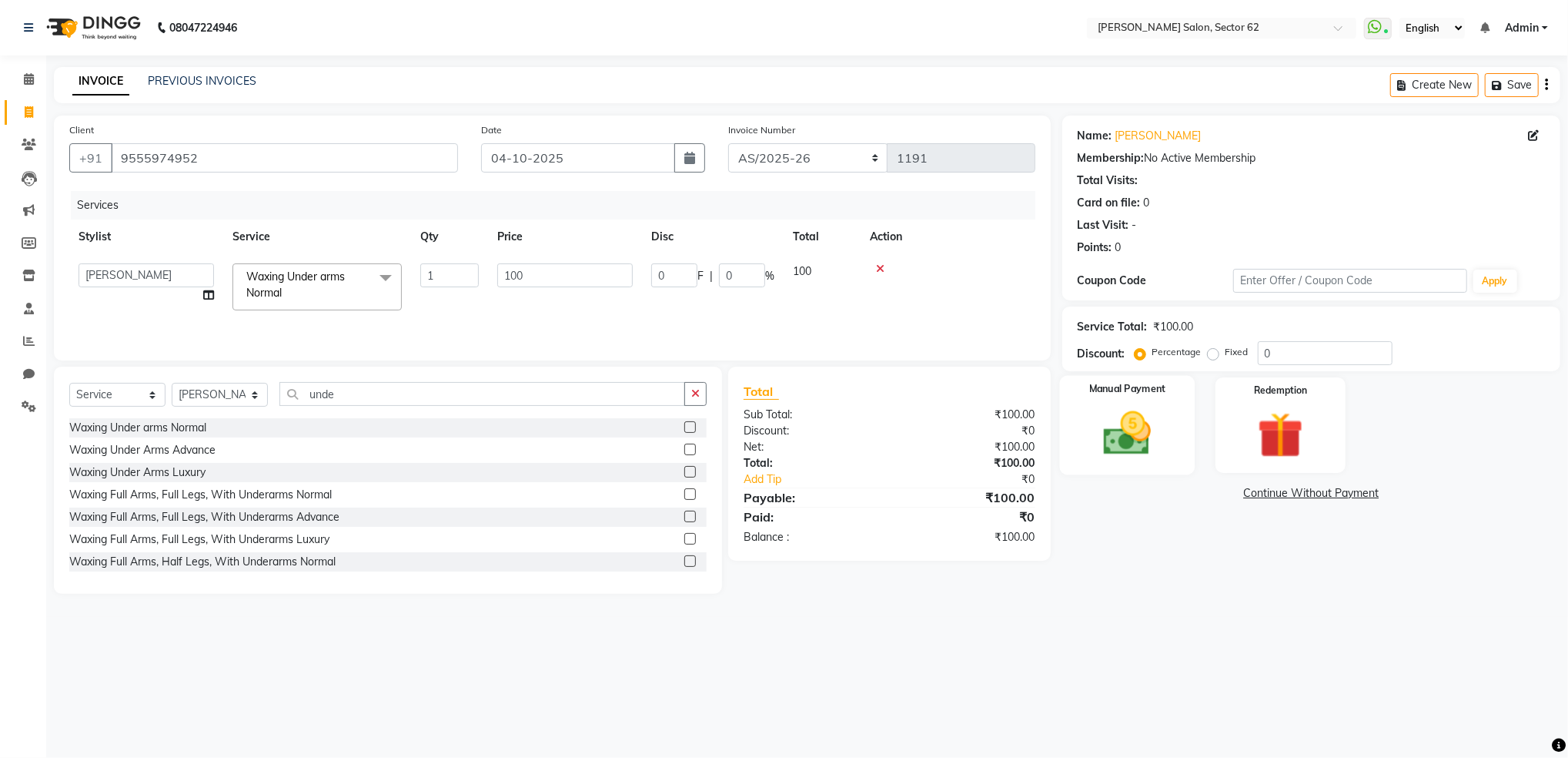
click at [1140, 426] on img at bounding box center [1127, 434] width 78 height 56
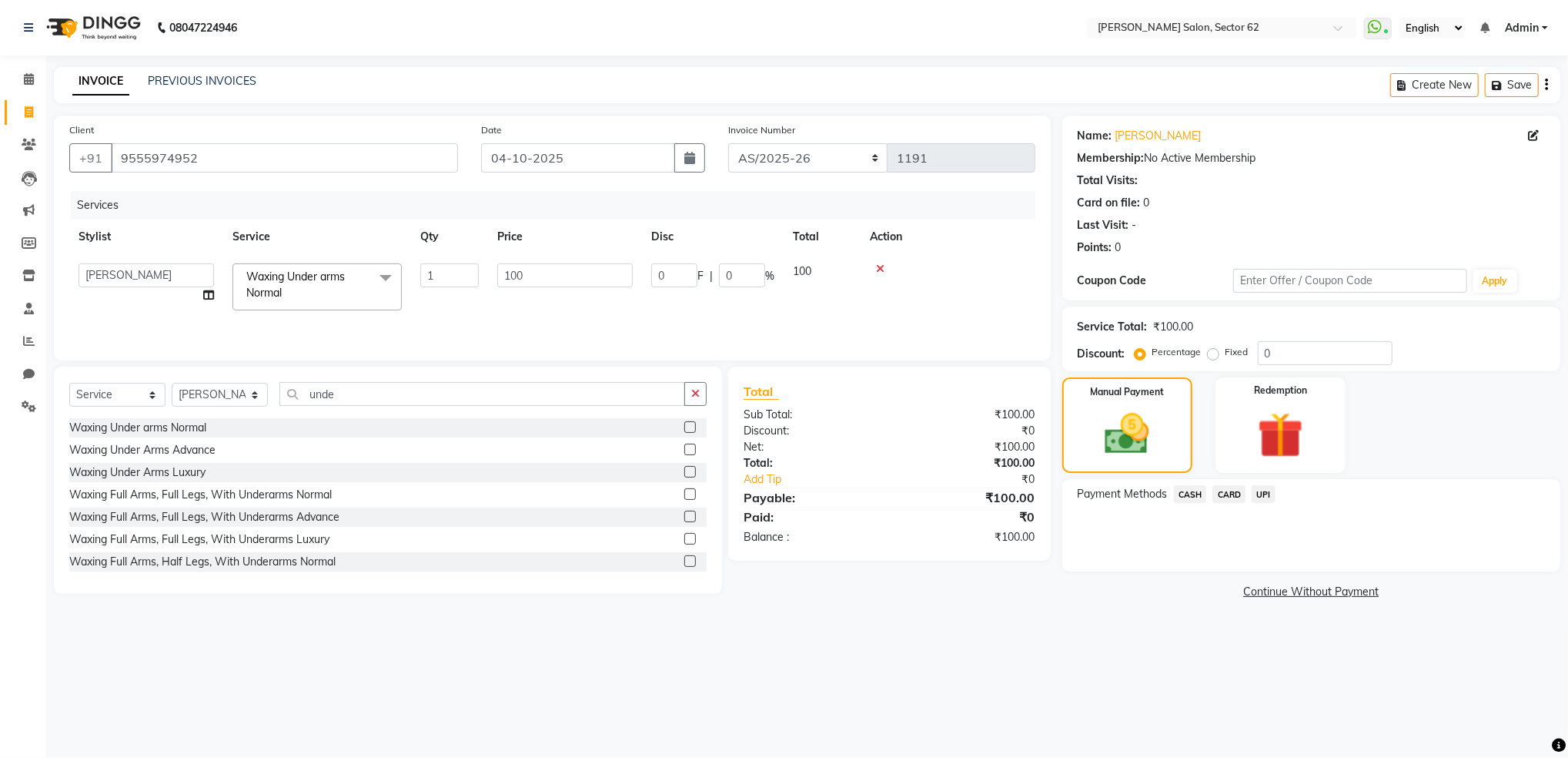
click at [1271, 493] on span "UPI" at bounding box center [1263, 493] width 24 height 17
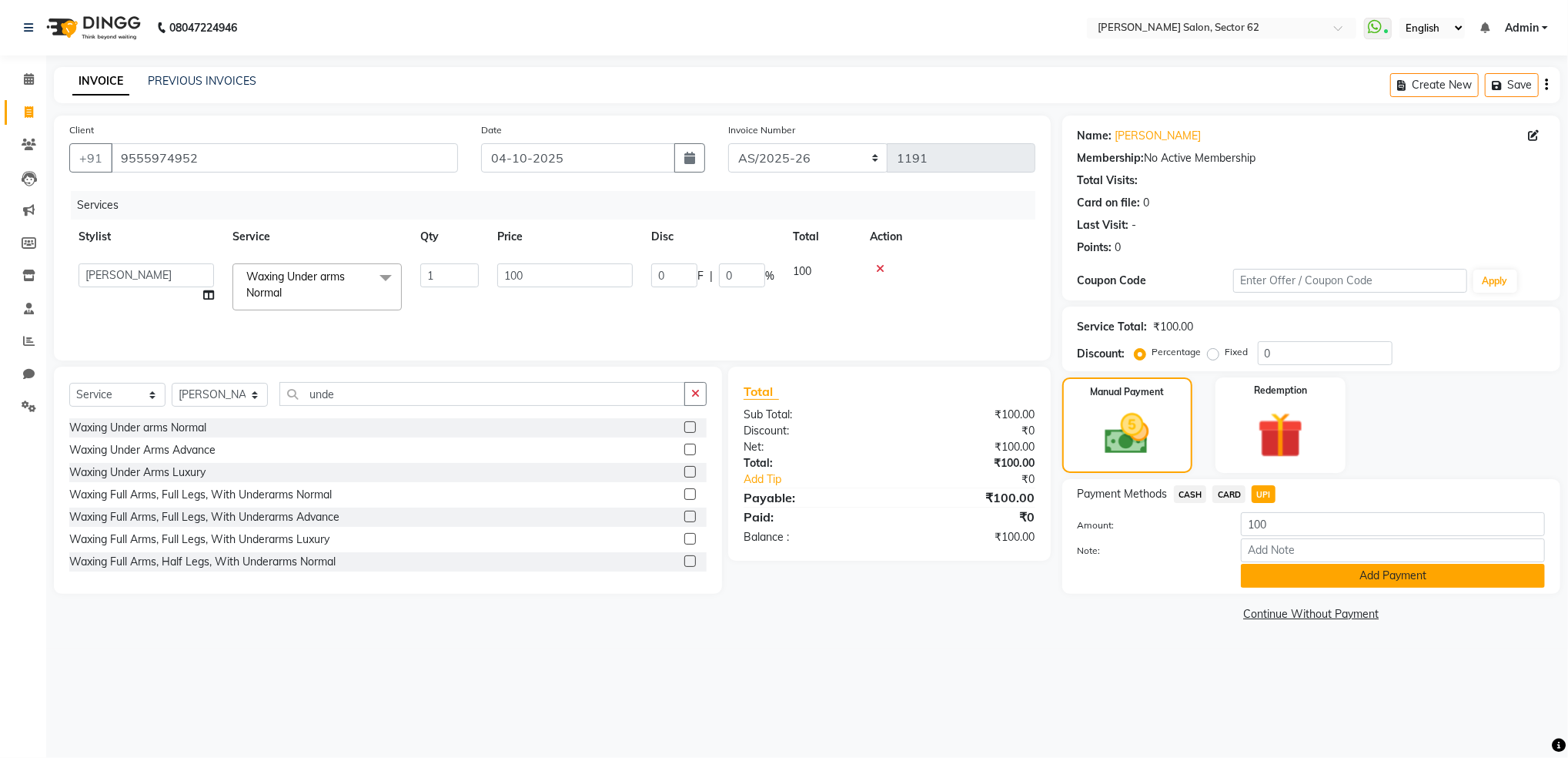
click at [1315, 573] on button "Add Payment" at bounding box center [1393, 575] width 304 height 24
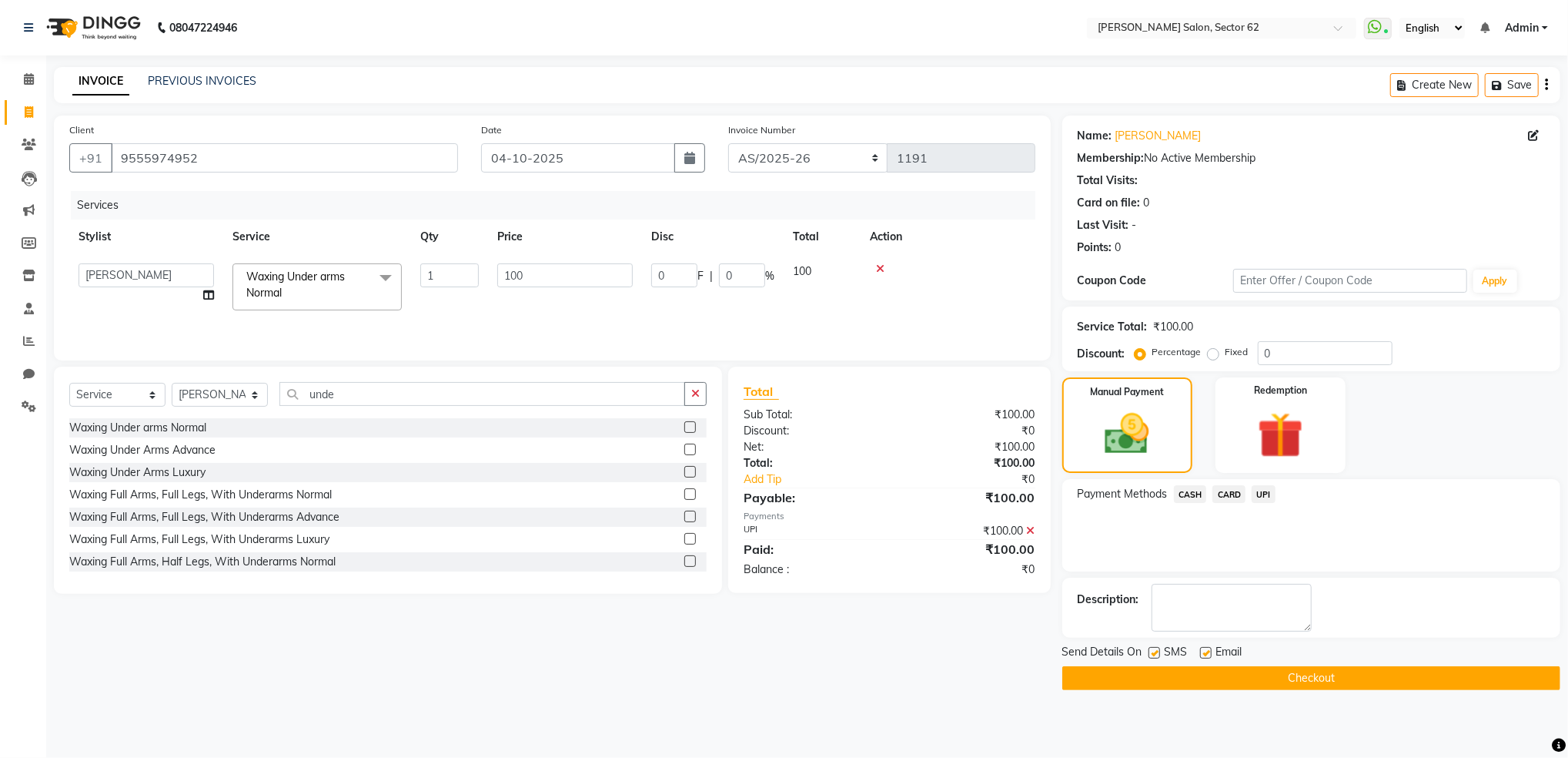
click at [1294, 680] on button "Checkout" at bounding box center [1311, 677] width 498 height 24
